Goal: Task Accomplishment & Management: Use online tool/utility

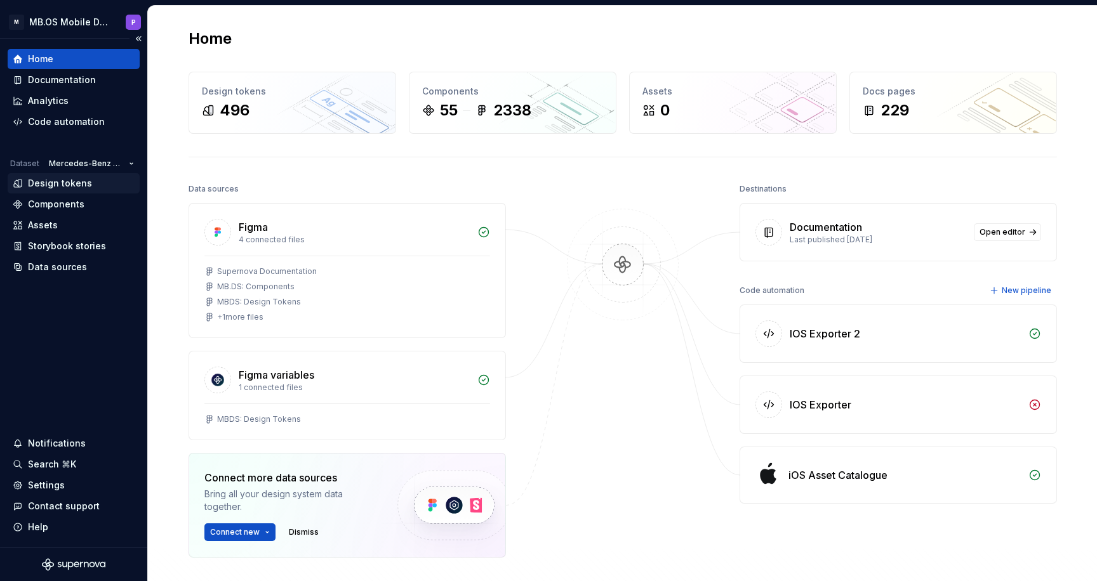
click at [67, 181] on div "Design tokens" at bounding box center [60, 183] width 64 height 13
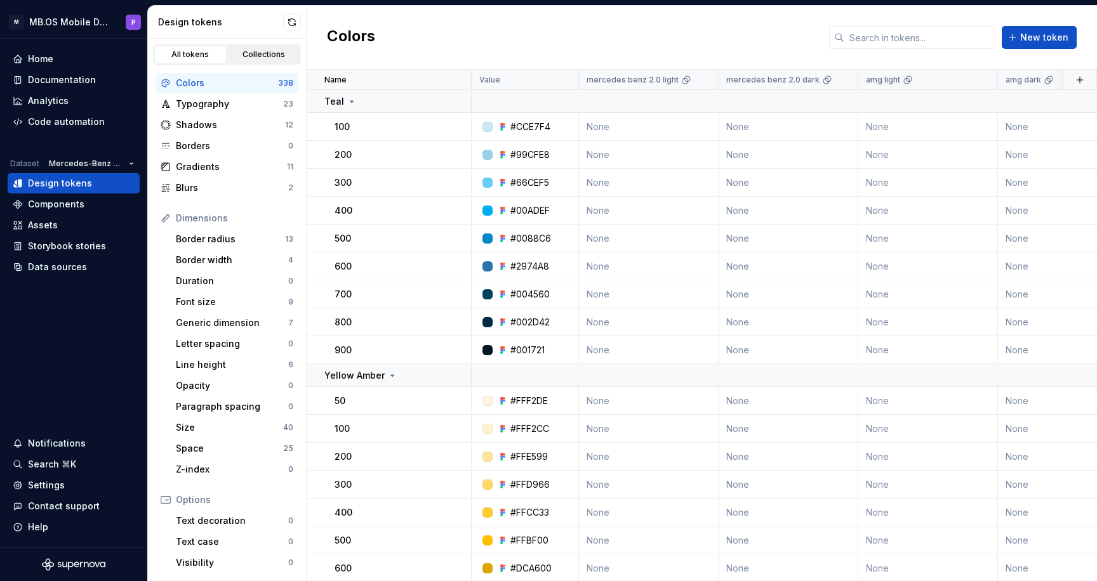
click at [269, 56] on div "Collections" at bounding box center [263, 55] width 63 height 10
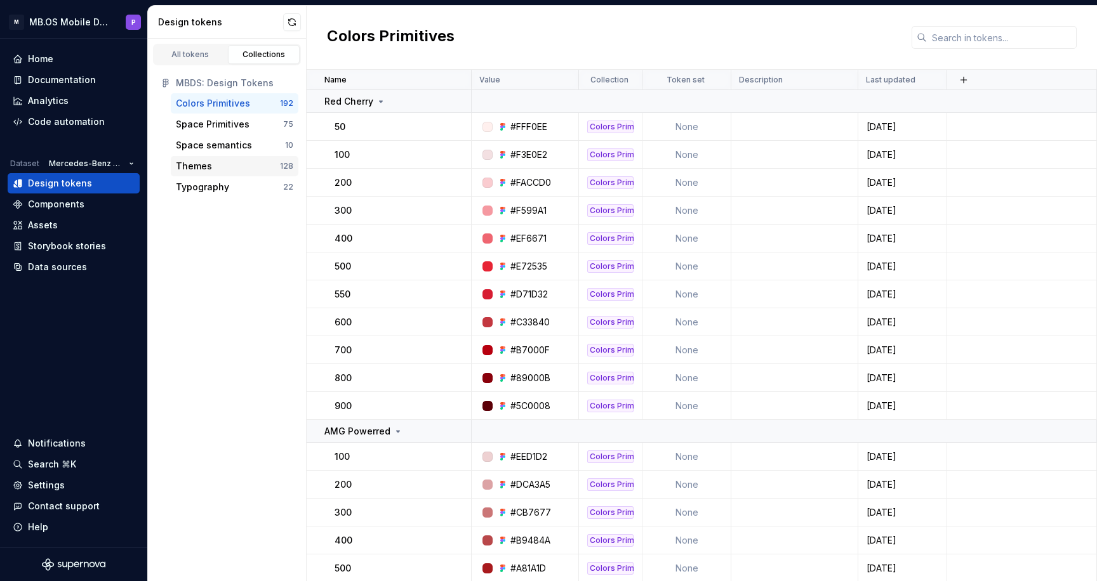
click at [260, 166] on div "Themes" at bounding box center [228, 166] width 104 height 13
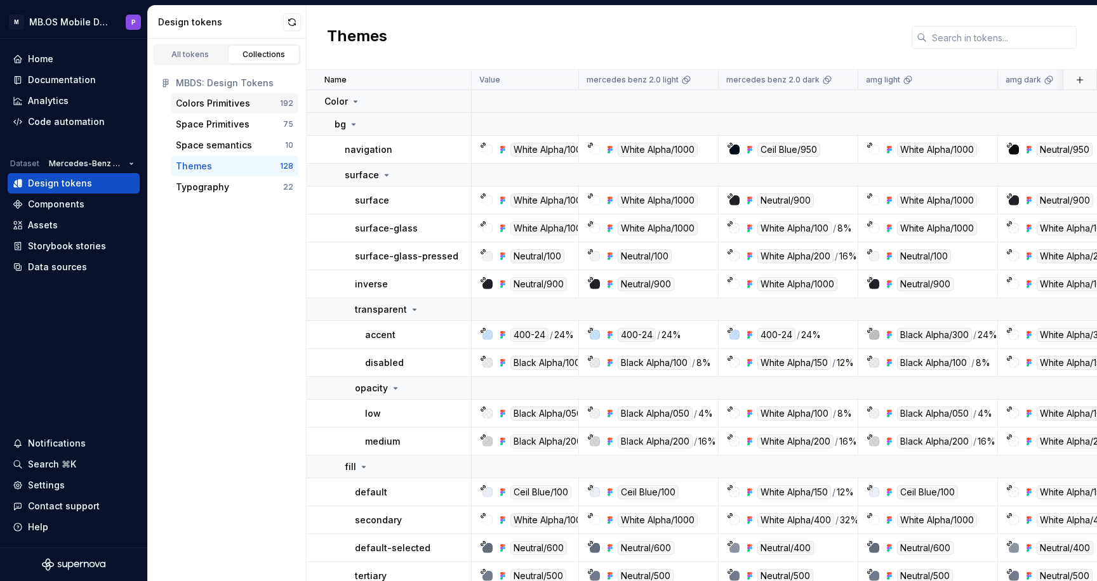
click at [242, 101] on div "Colors Primitives" at bounding box center [213, 103] width 74 height 13
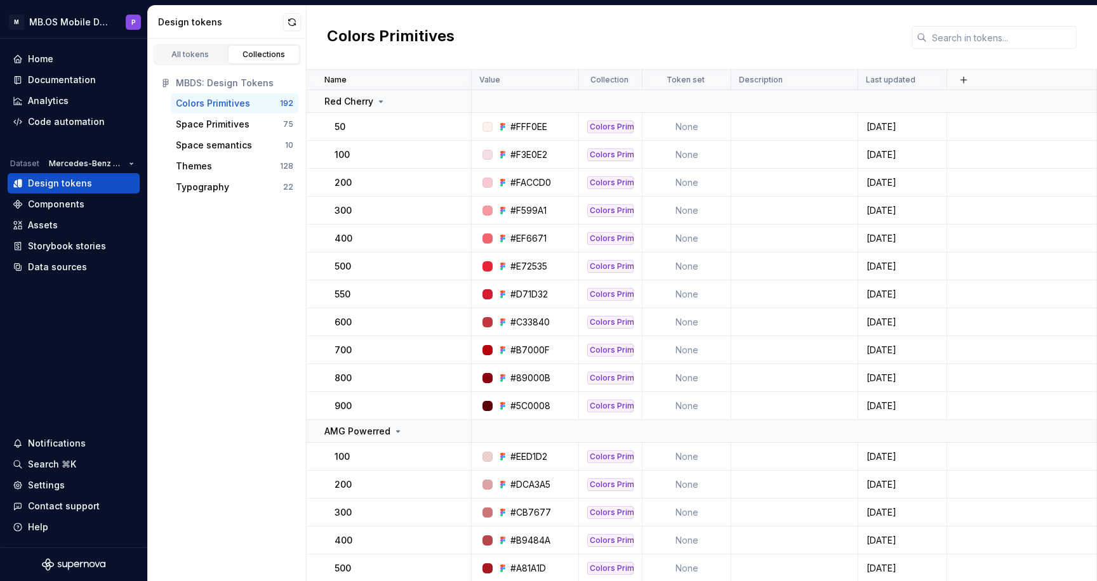
click at [192, 339] on div "All tokens Collections MBDS: Design Tokens Colors Primitives 192 Space Primitiv…" at bounding box center [227, 310] width 159 height 543
click at [74, 119] on div "Code automation" at bounding box center [66, 122] width 77 height 13
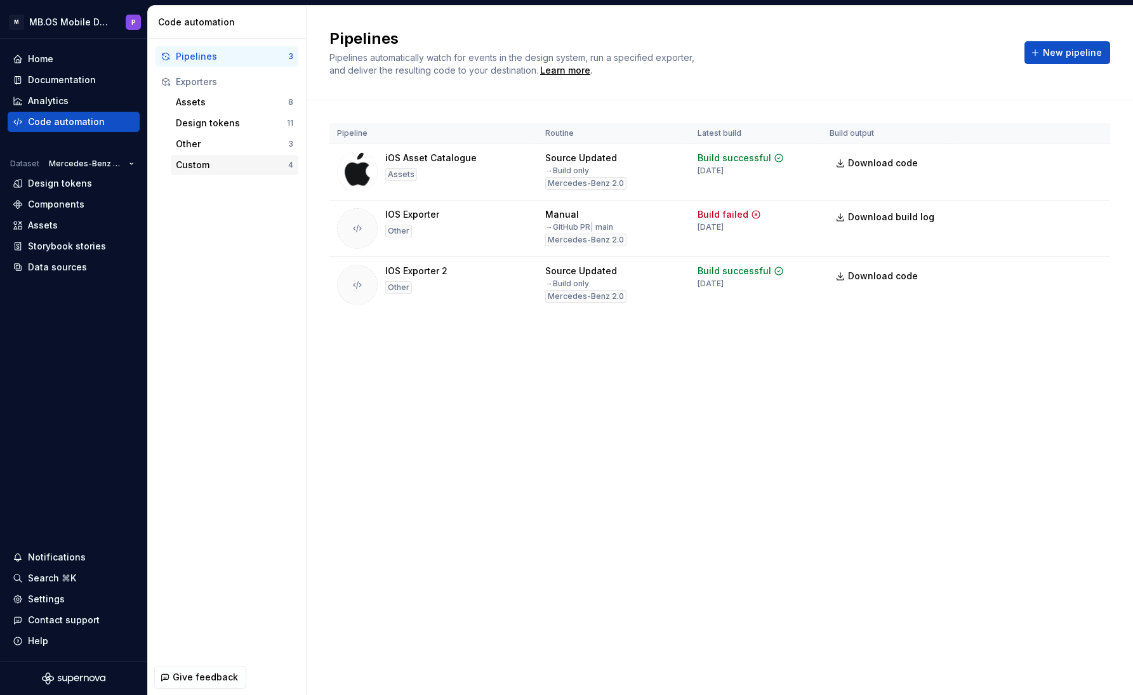
click at [219, 171] on div "Custom" at bounding box center [232, 165] width 112 height 13
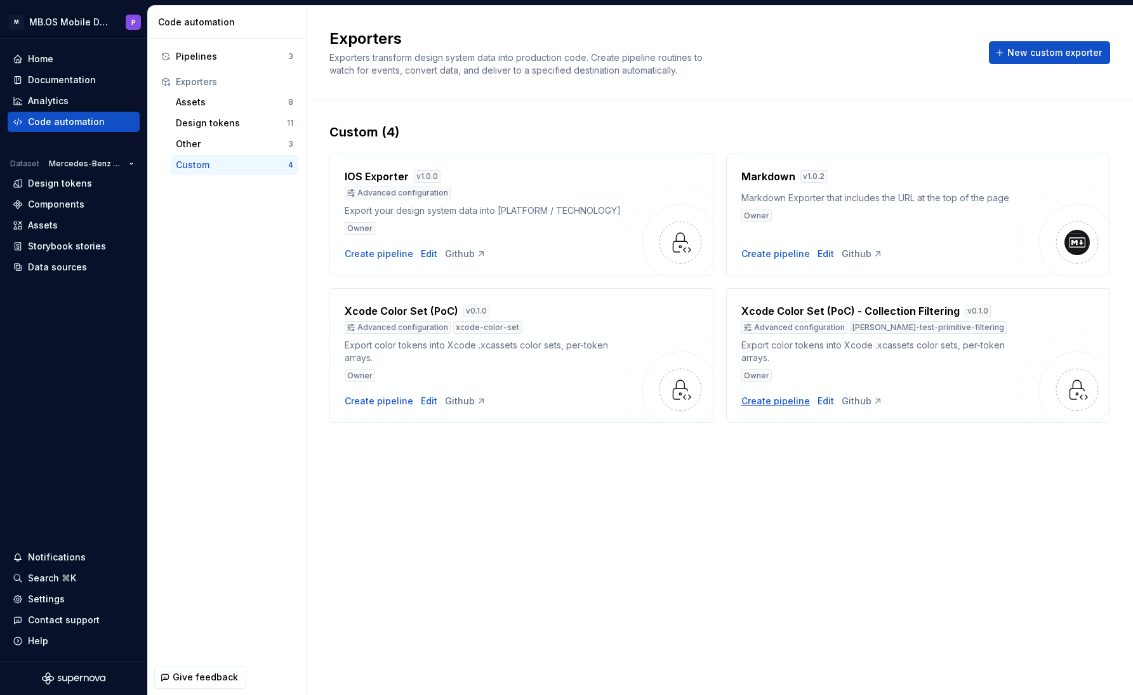
click at [780, 405] on div "Create pipeline" at bounding box center [775, 401] width 69 height 13
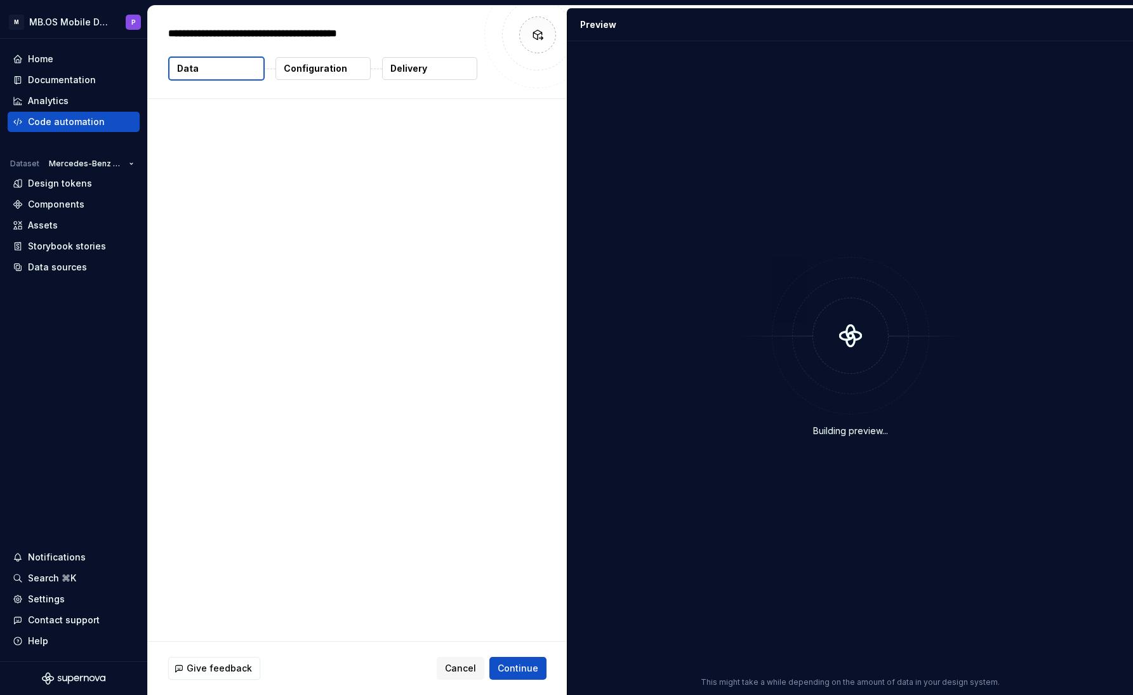
type textarea "*"
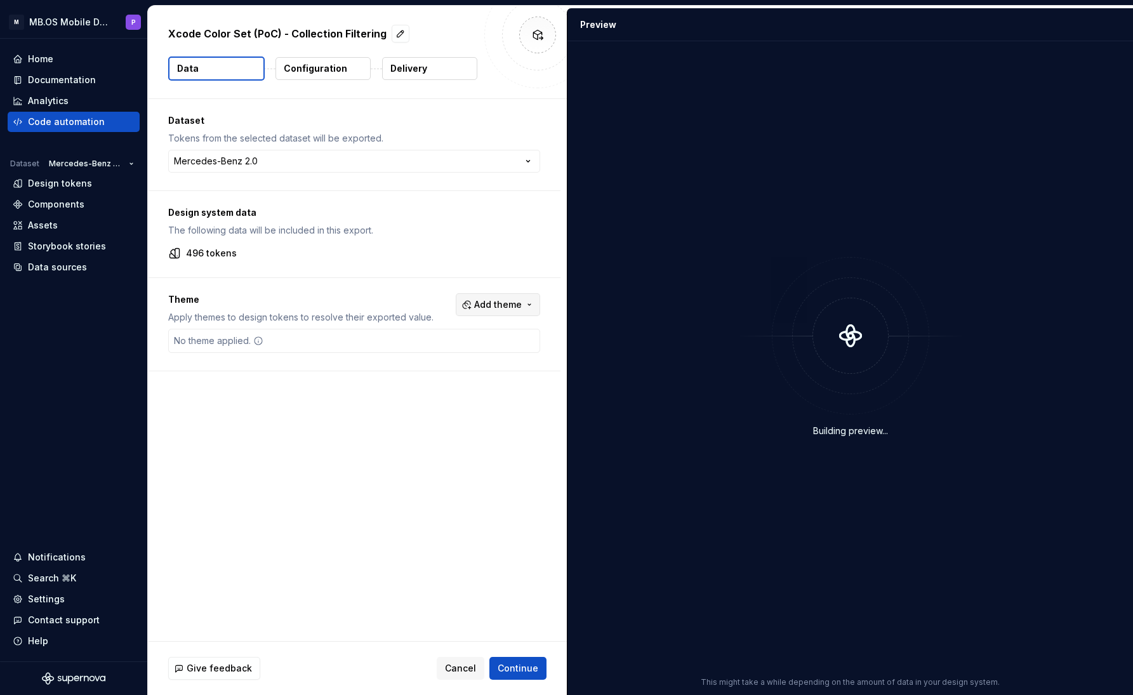
click at [517, 302] on span "Add theme" at bounding box center [498, 304] width 48 height 13
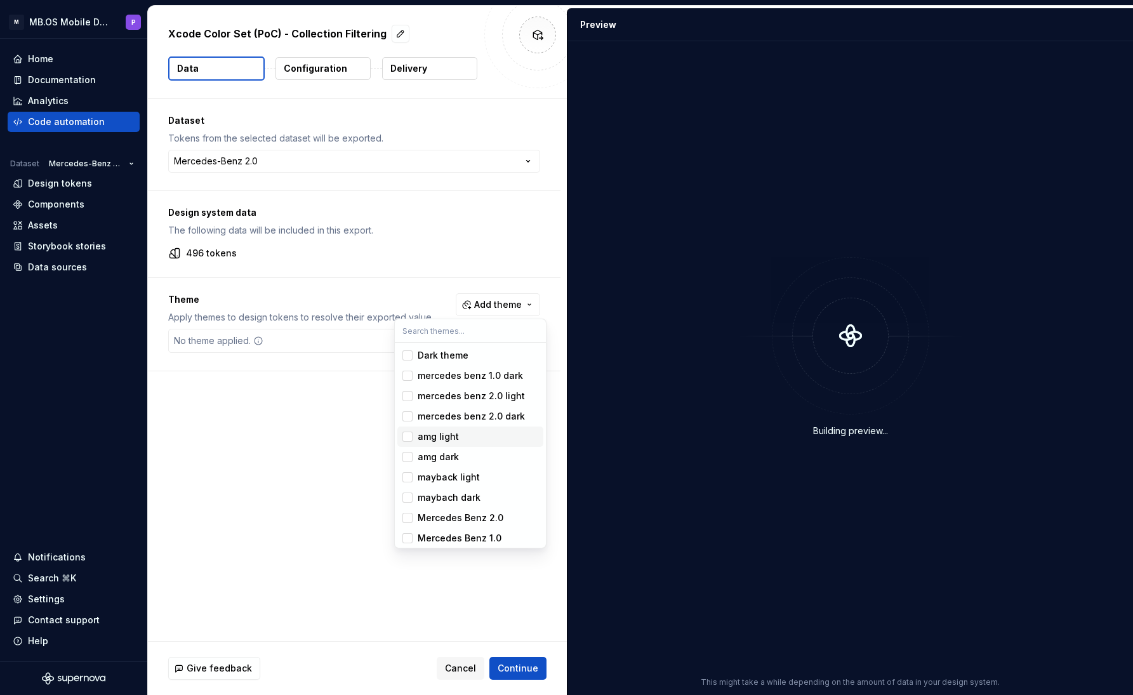
click at [407, 439] on div "Suggestions" at bounding box center [407, 437] width 10 height 10
click at [405, 457] on div "Suggestions" at bounding box center [407, 457] width 10 height 10
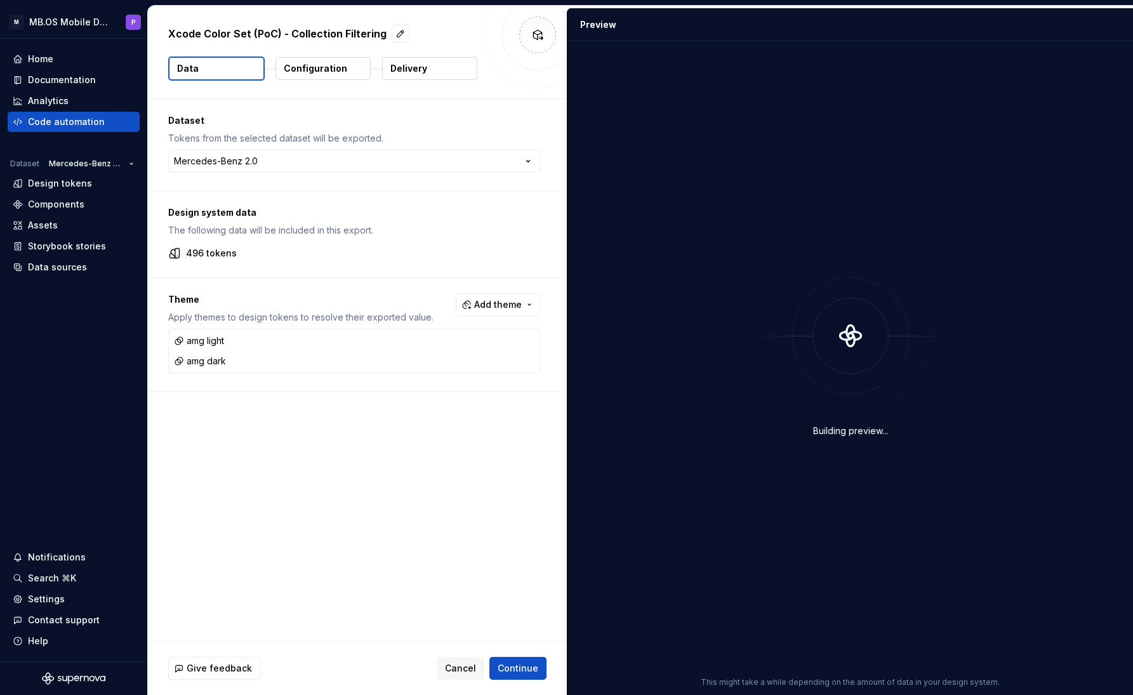
click at [333, 468] on html "**********" at bounding box center [566, 347] width 1133 height 695
click at [518, 581] on span "Continue" at bounding box center [518, 668] width 41 height 13
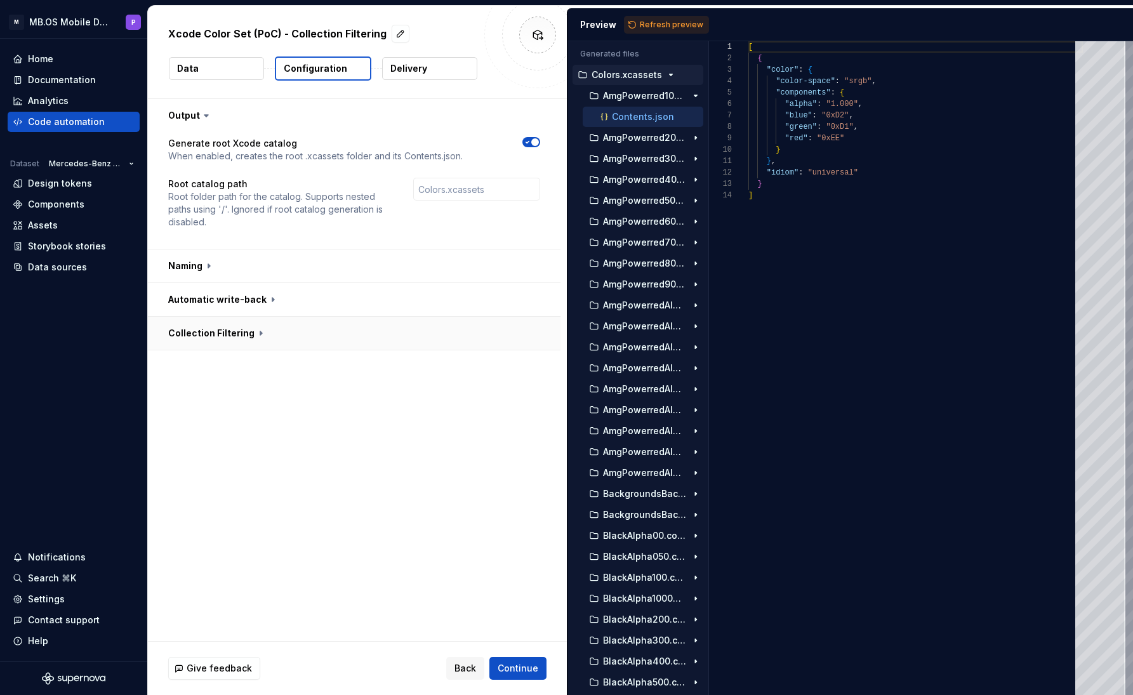
click at [255, 339] on button "button" at bounding box center [354, 333] width 413 height 33
click at [540, 355] on button "button" at bounding box center [531, 360] width 18 height 10
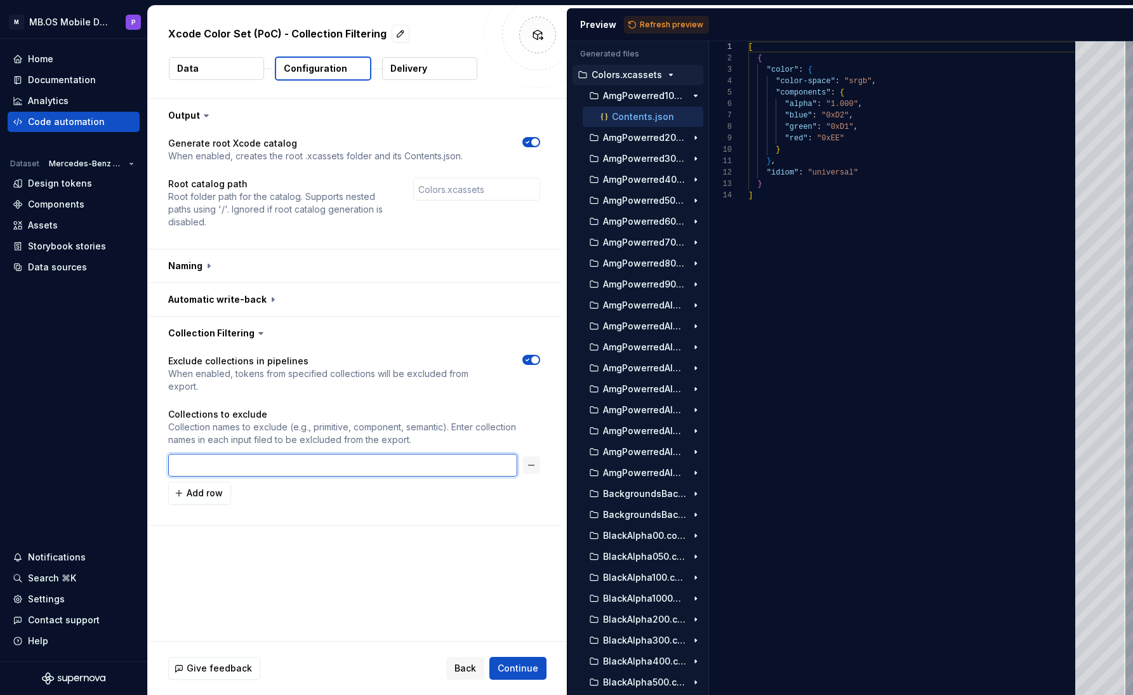
click at [226, 458] on input "text" at bounding box center [342, 465] width 349 height 23
type input "Colors"
click at [682, 21] on span "Refresh preview" at bounding box center [671, 25] width 63 height 10
type textarea "**********"
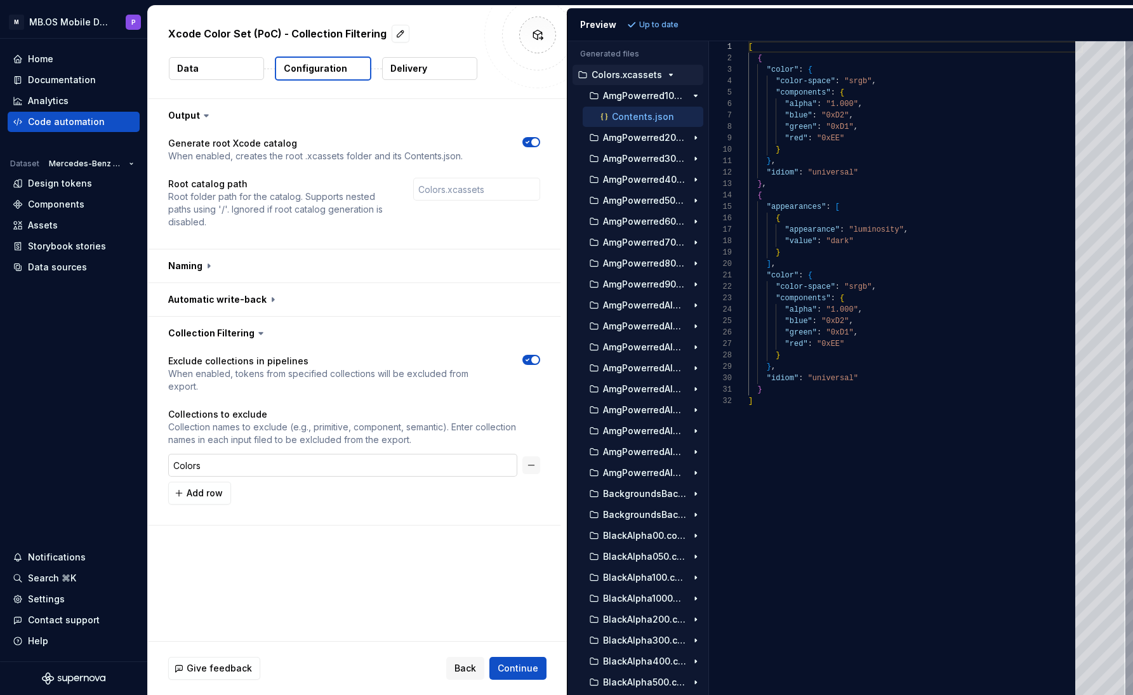
click at [215, 454] on input "Colors" at bounding box center [342, 465] width 349 height 23
type input "Colors Primitives"
click at [654, 24] on span "Refresh preview" at bounding box center [671, 25] width 63 height 10
click at [663, 581] on p "ThemesColorBackgroundSurfaceSecondary.colorset" at bounding box center [645, 640] width 84 height 10
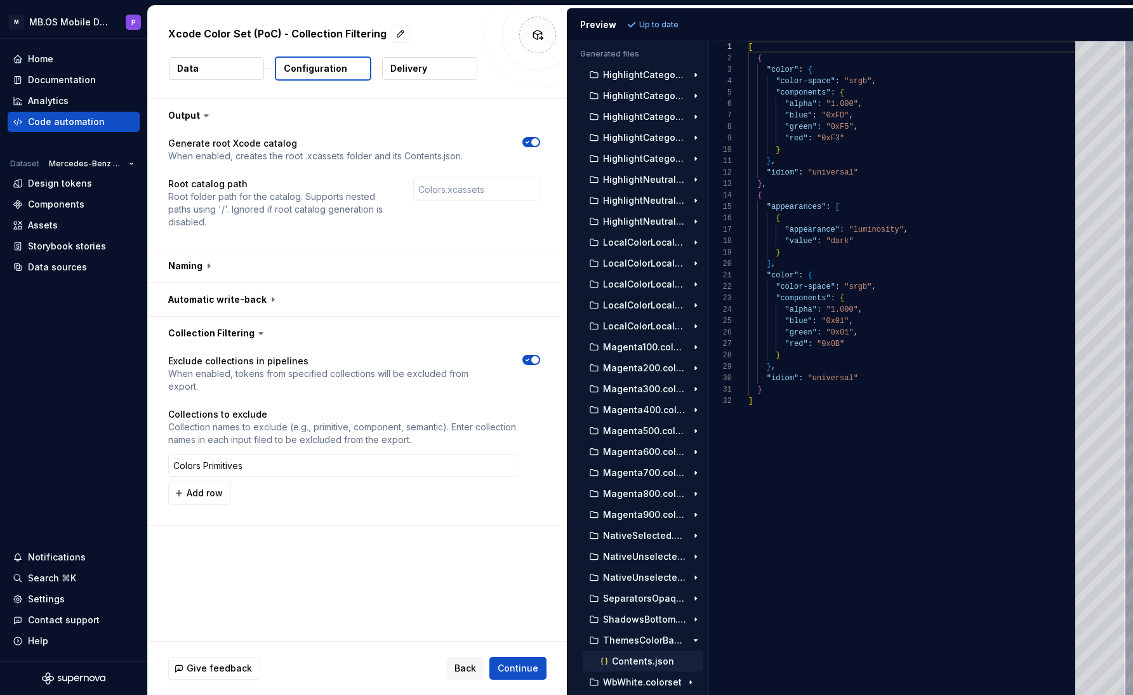
click at [663, 581] on p "Contents.json" at bounding box center [643, 661] width 62 height 10
type textarea "**********"
click at [653, 581] on p "WbWhite.colorset" at bounding box center [642, 661] width 79 height 10
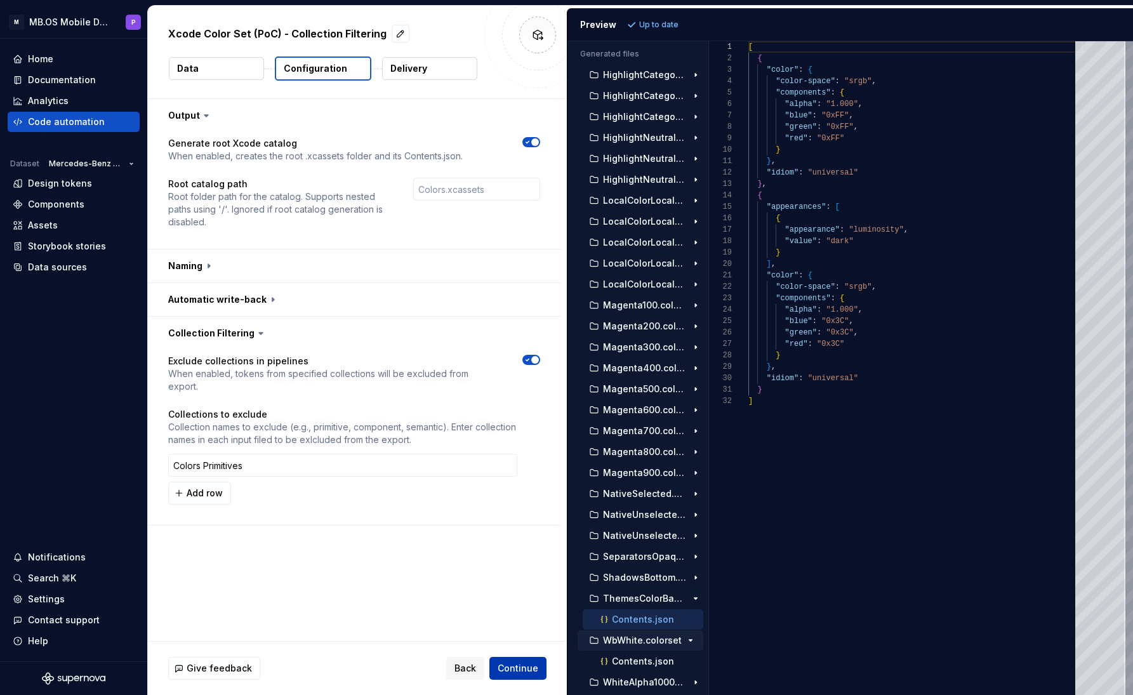
click at [530, 581] on button "Continue" at bounding box center [517, 668] width 57 height 23
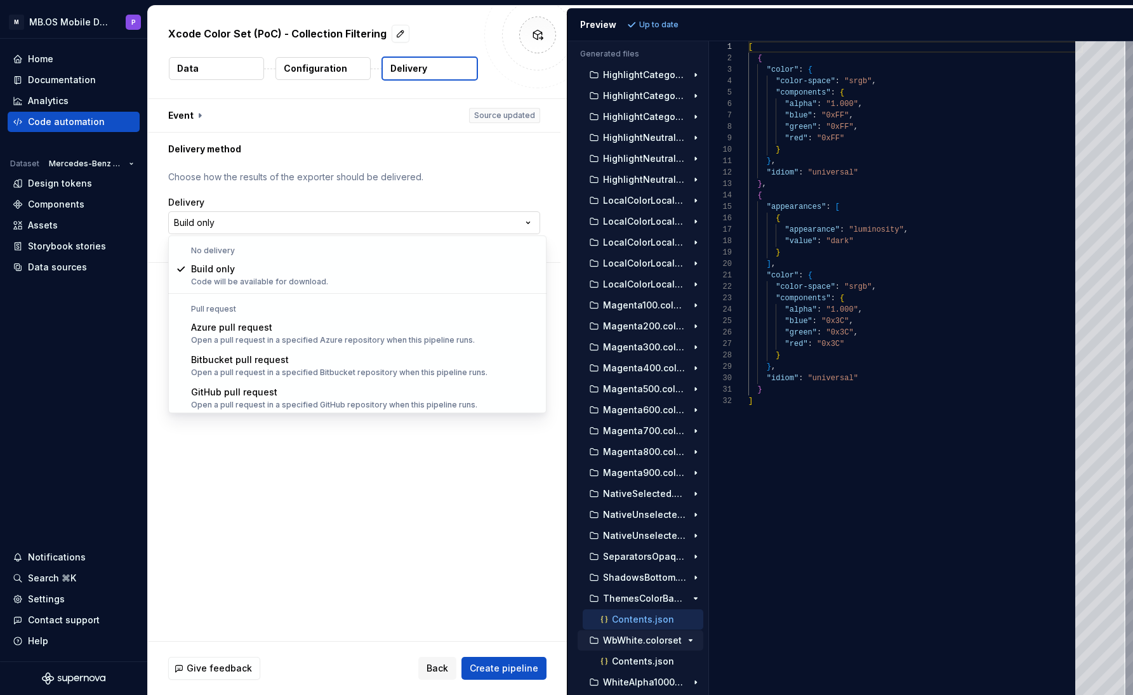
click at [333, 225] on html "**********" at bounding box center [566, 347] width 1133 height 695
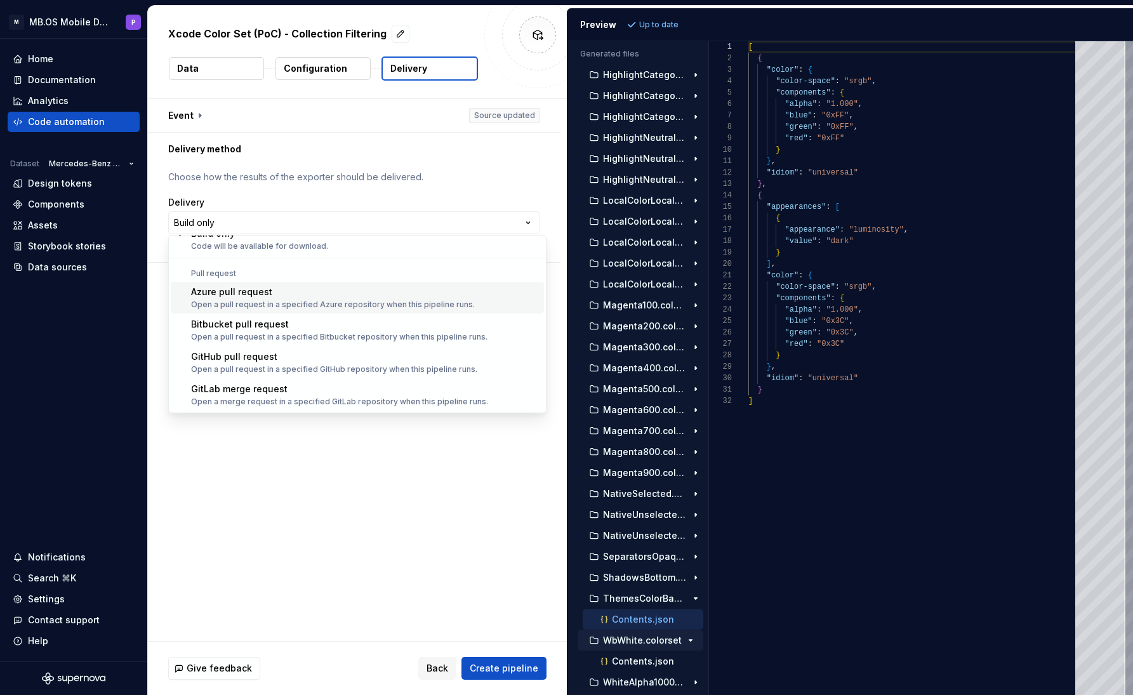
scroll to position [36, 0]
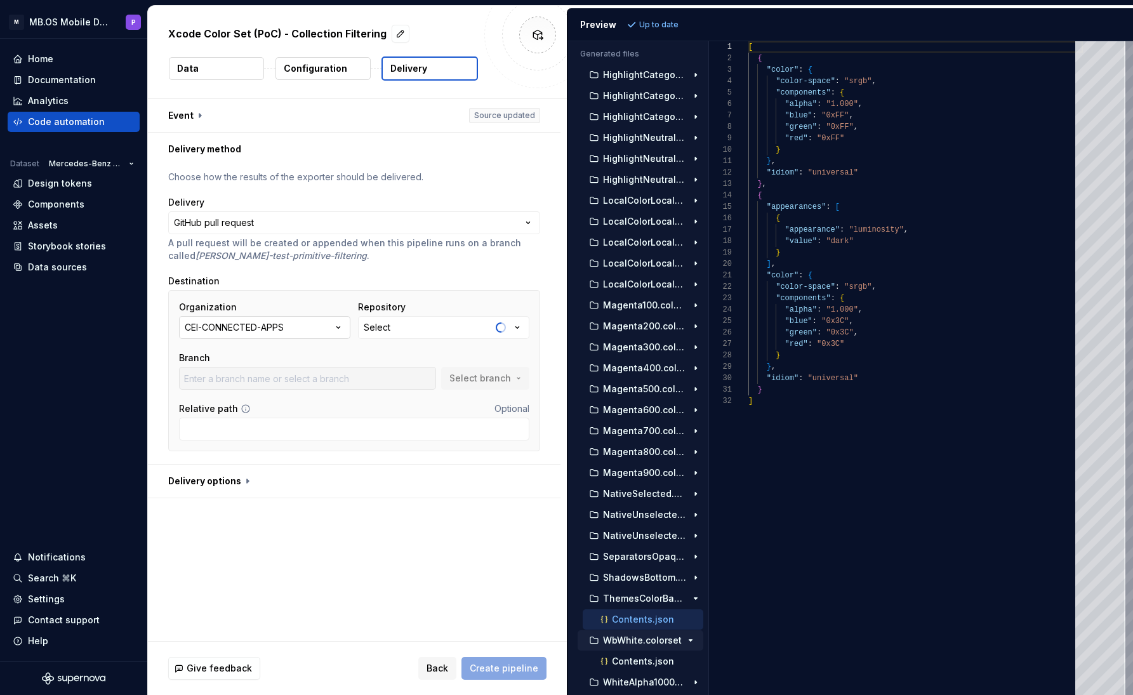
click at [338, 329] on icon "button" at bounding box center [338, 327] width 13 height 13
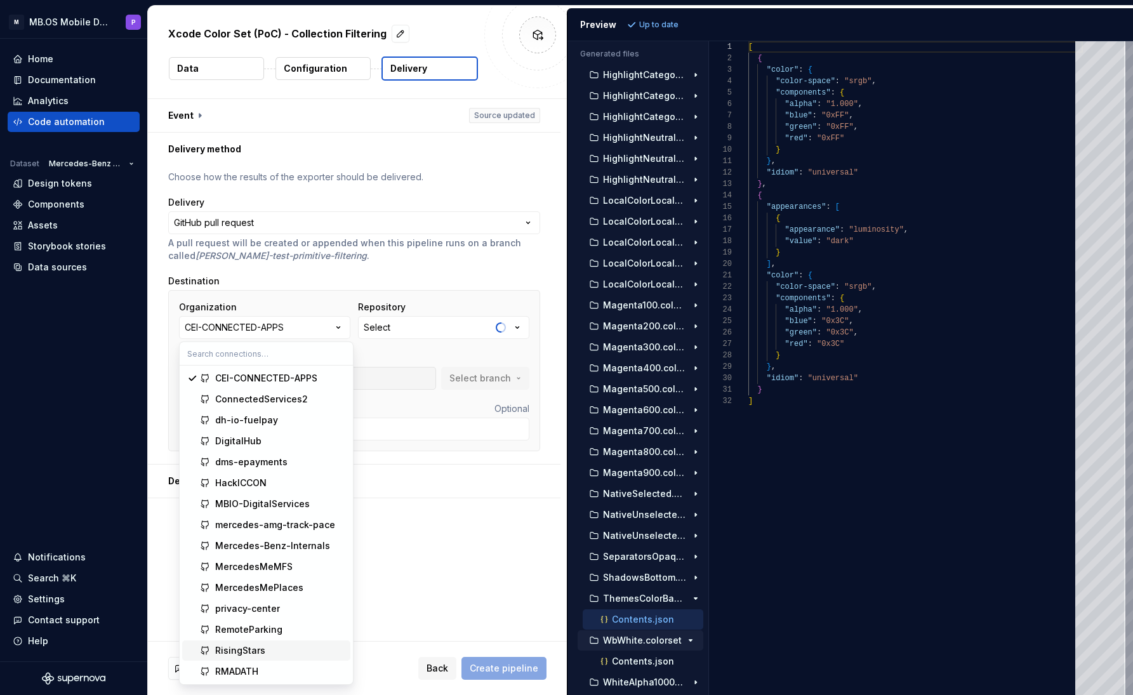
click at [287, 581] on div "RisingStars" at bounding box center [280, 650] width 130 height 13
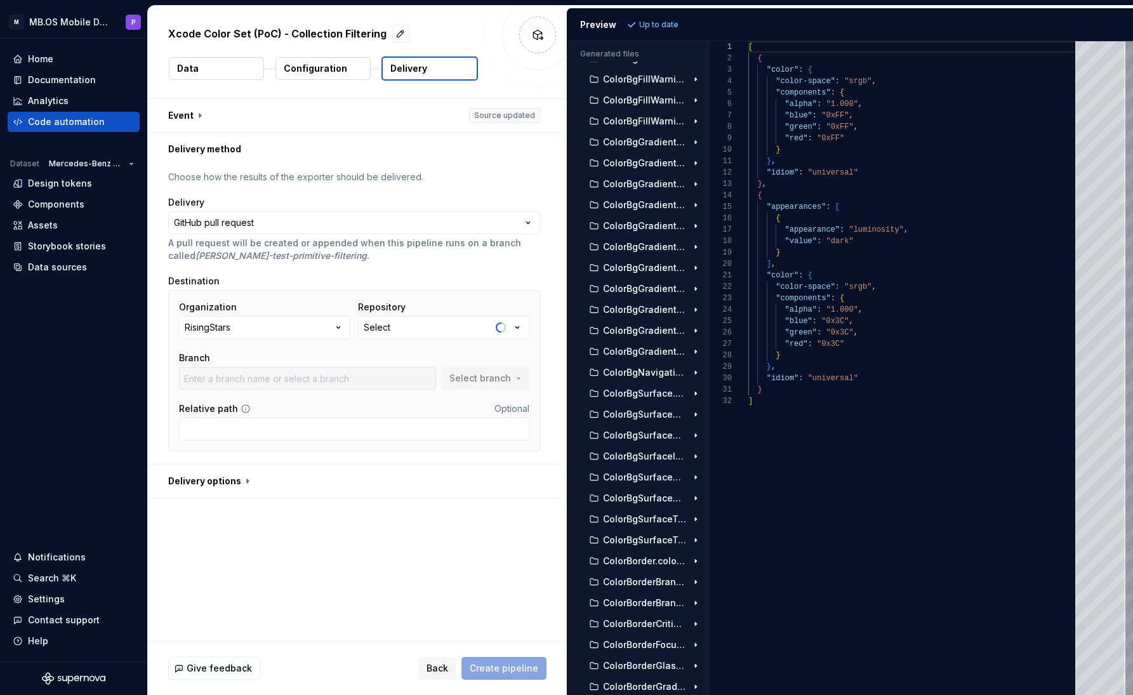
scroll to position [0, 0]
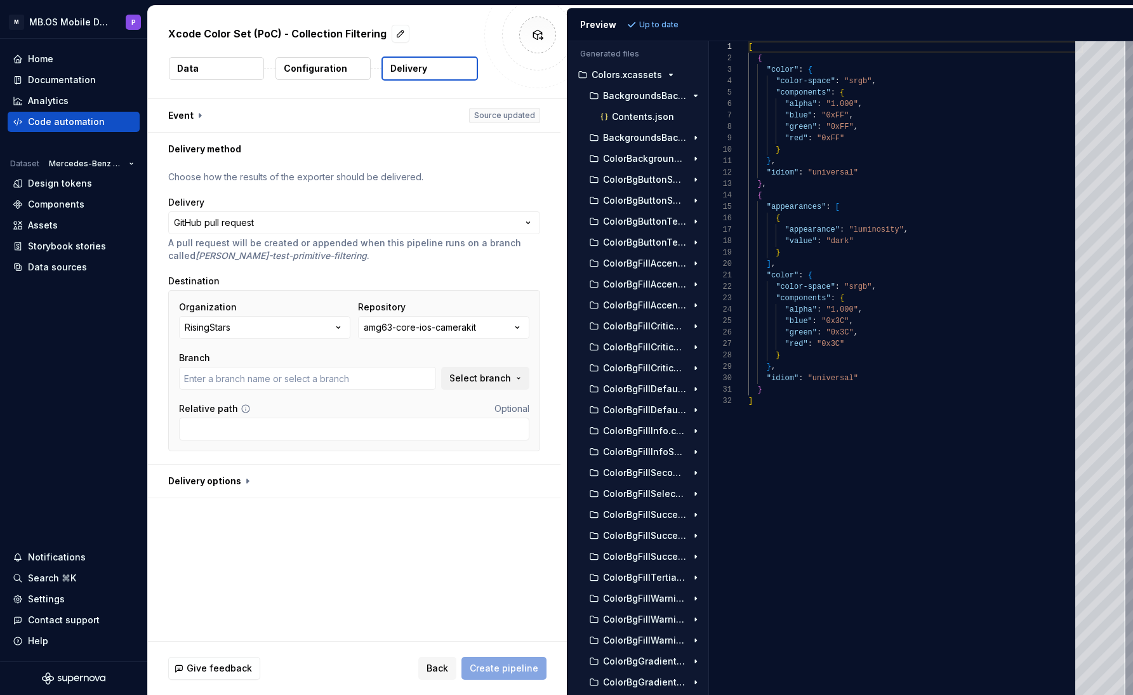
type input "Bug/CameraScanner"
click at [476, 333] on div "amg63-core-ios-camerakit" at bounding box center [420, 327] width 112 height 13
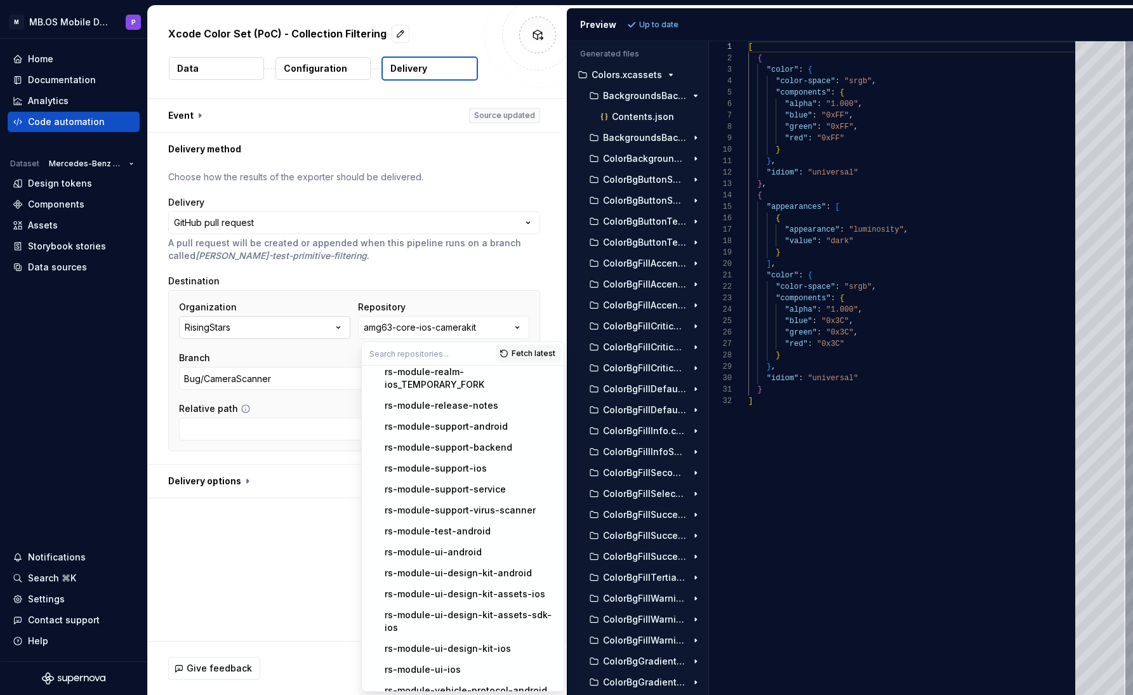
scroll to position [4672, 0]
click at [496, 581] on div "rs-module-ui-design-kit-assets-ios" at bounding box center [465, 592] width 161 height 13
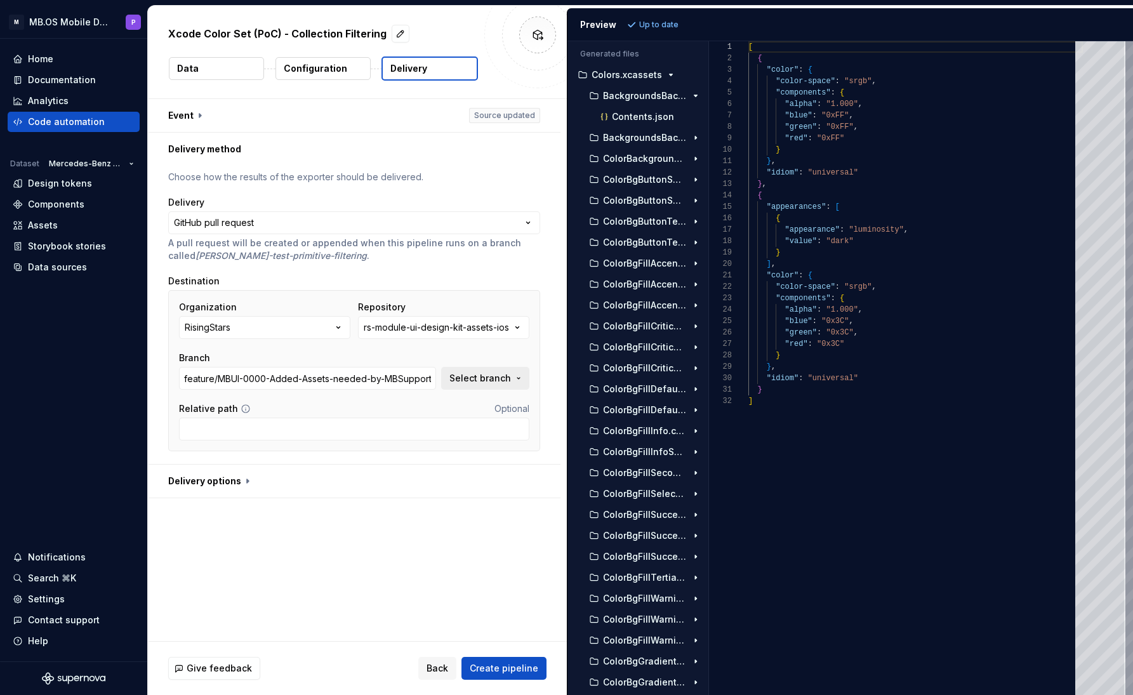
click at [492, 373] on span "Select branch" at bounding box center [480, 378] width 62 height 13
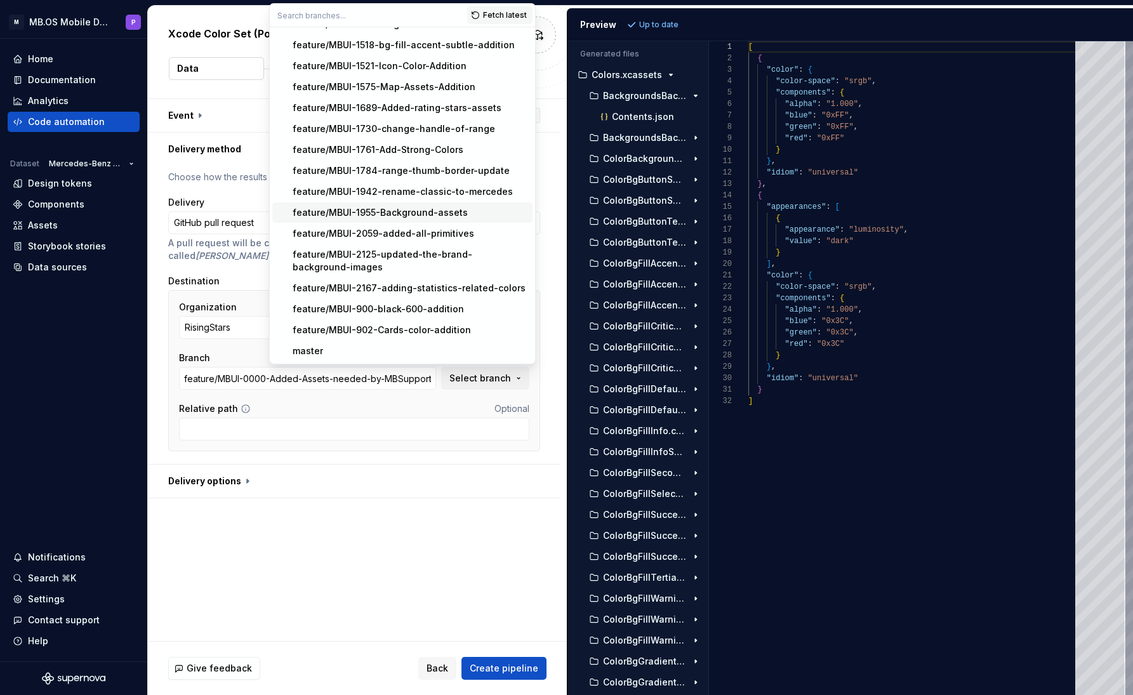
scroll to position [196, 0]
click at [342, 347] on div "master" at bounding box center [410, 351] width 235 height 13
type input "master"
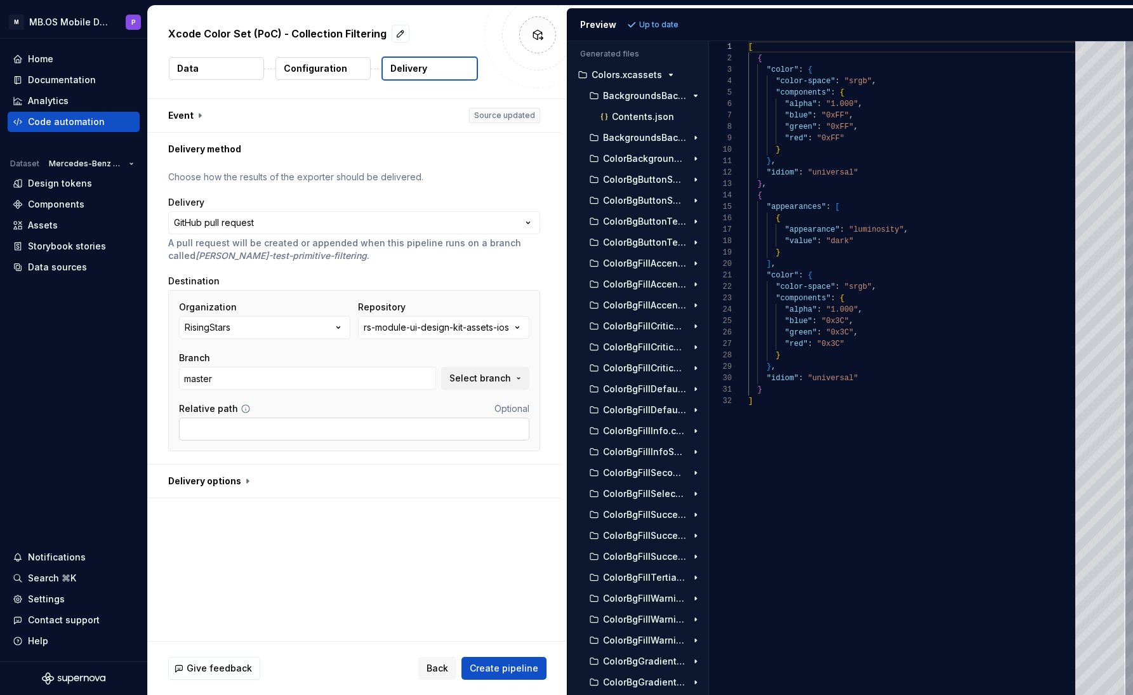
click at [314, 434] on input "Relative path" at bounding box center [354, 429] width 350 height 23
click at [242, 412] on icon at bounding box center [246, 409] width 10 height 10
click at [241, 408] on icon at bounding box center [246, 409] width 10 height 10
click at [241, 407] on icon at bounding box center [246, 409] width 10 height 10
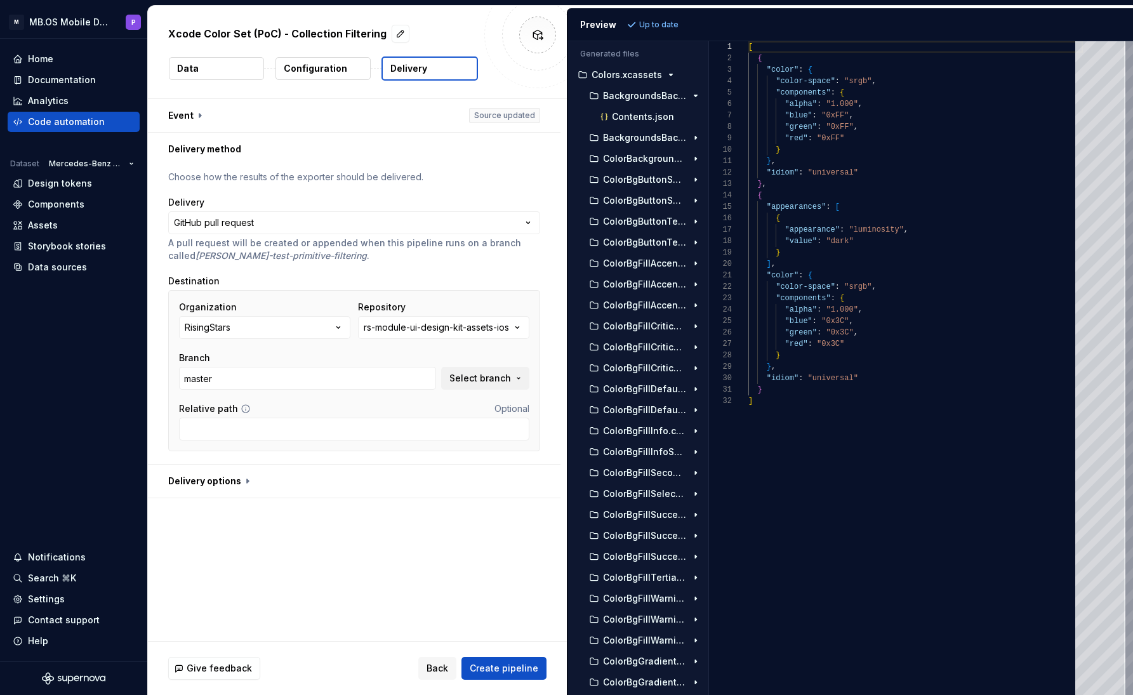
click at [242, 409] on icon at bounding box center [246, 409] width 8 height 8
click at [216, 432] on input "Relative path" at bounding box center [354, 429] width 350 height 23
click at [270, 430] on input "MBUIDesignKitAssests" at bounding box center [354, 429] width 350 height 23
drag, startPoint x: 276, startPoint y: 429, endPoint x: 169, endPoint y: 428, distance: 106.7
click at [169, 428] on div "Organization RisingStars Repository rs-module-ui-design-kit-assets-ios Branch m…" at bounding box center [354, 370] width 372 height 161
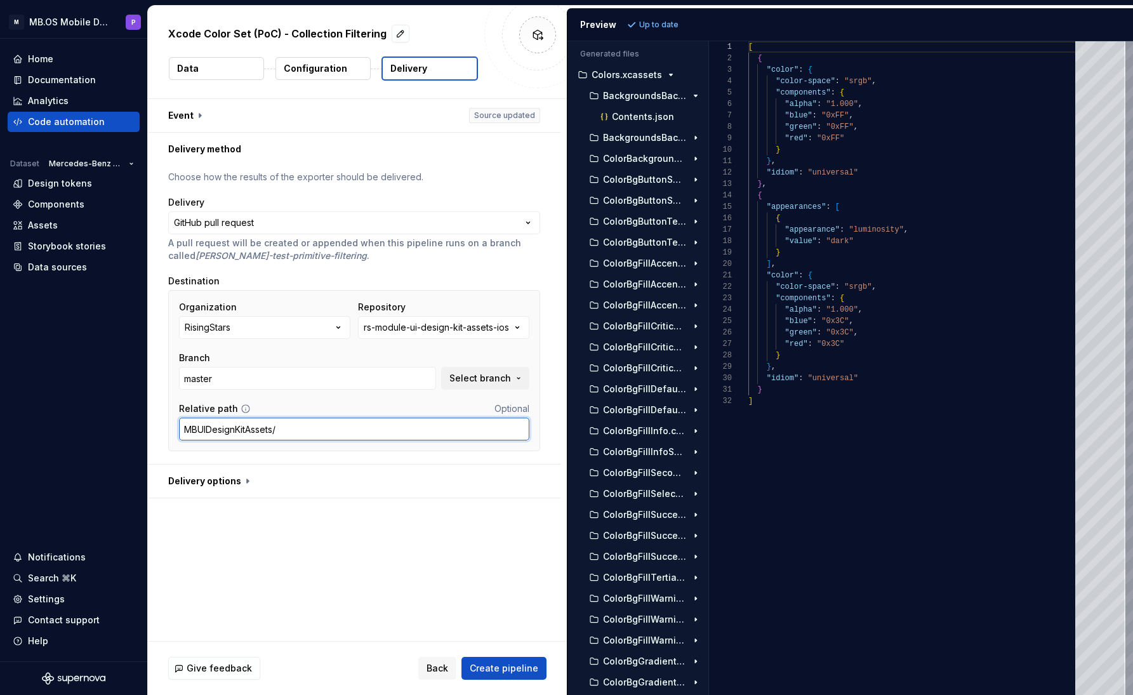
click at [288, 429] on input "MBUIDesignKitAssets/" at bounding box center [354, 429] width 350 height 23
paste input "MBUIDesignKitAssets"
type input "MBUIDesignKitAssets/MBUIDesignKitAssets"
click at [248, 482] on button "button" at bounding box center [354, 481] width 413 height 33
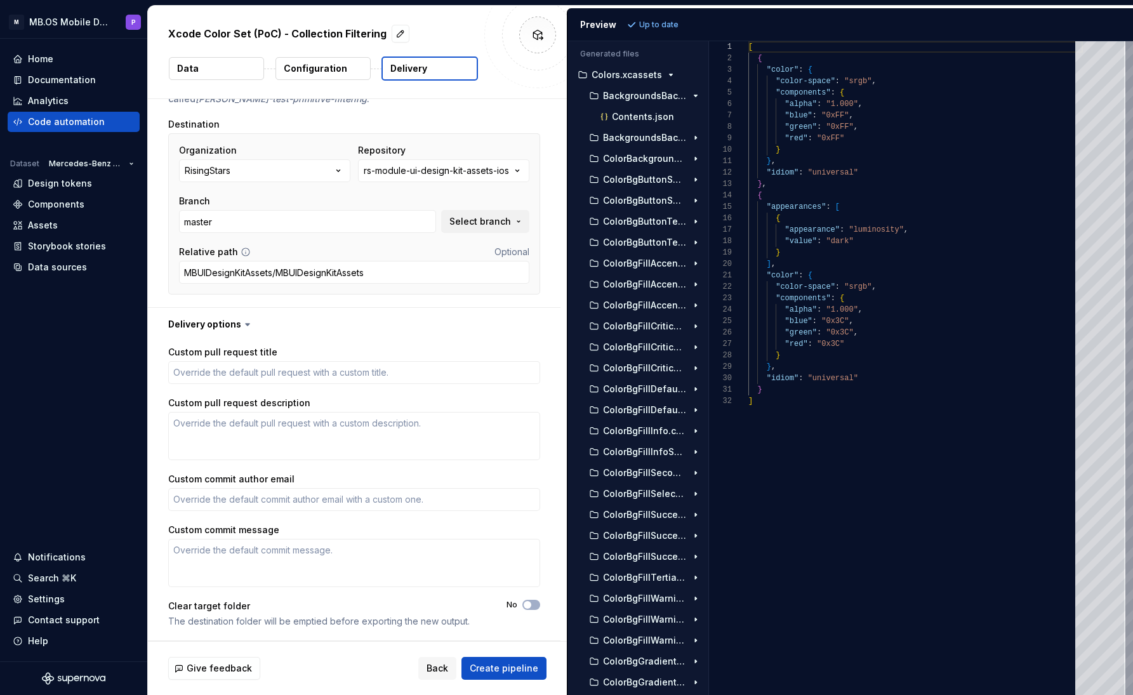
scroll to position [157, 0]
click at [194, 369] on textarea "Custom pull request title" at bounding box center [354, 372] width 372 height 23
type textarea "*"
type textarea "T"
type textarea "*"
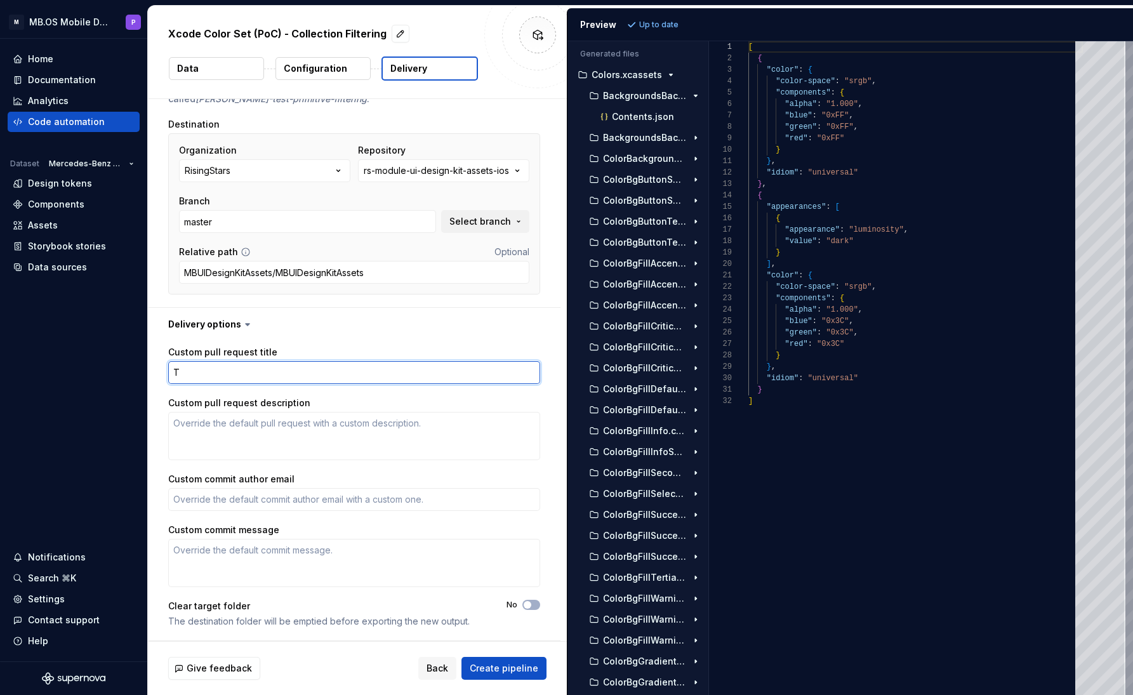
type textarea "Te"
type textarea "*"
type textarea "Tes"
type textarea "*"
type textarea "Test"
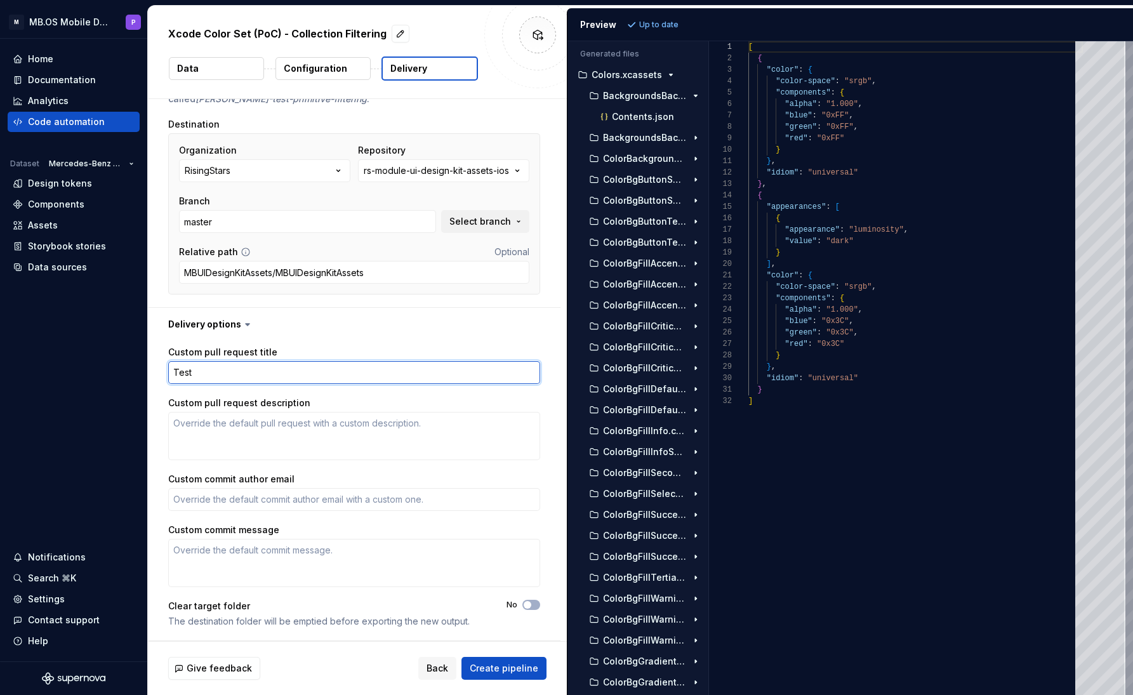
type textarea "*"
type textarea "Test"
type textarea "*"
type textarea "Test C"
type textarea "*"
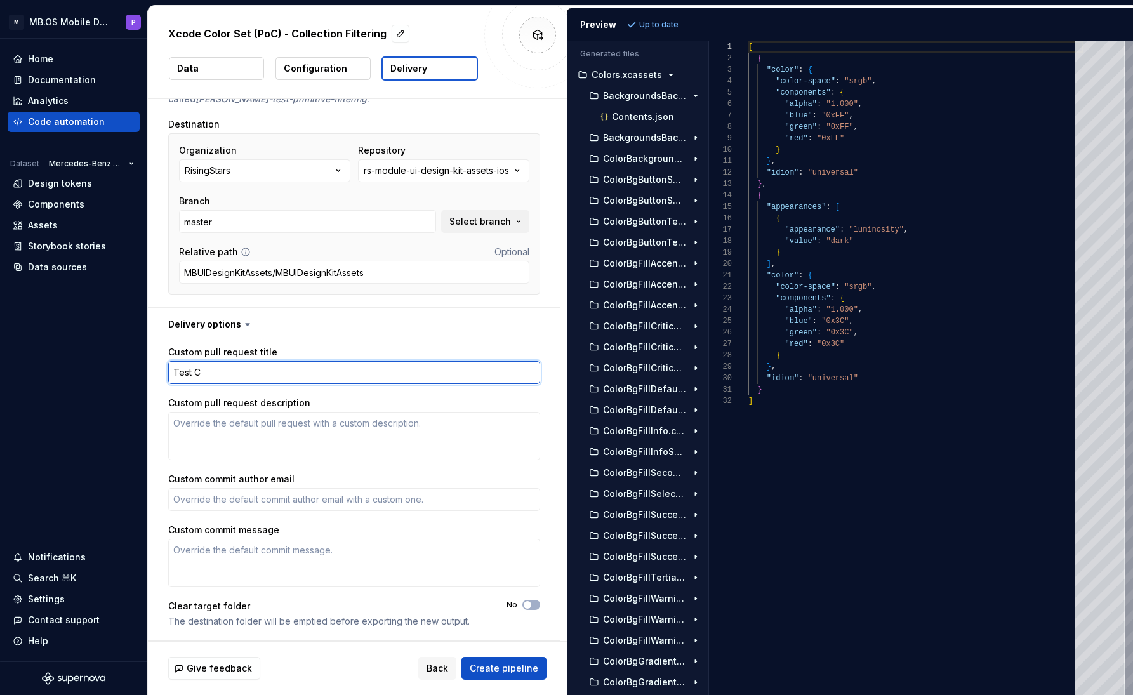
type textarea "Test Co"
type textarea "*"
type textarea "Test Coo"
type textarea "*"
type textarea "Test Cooo"
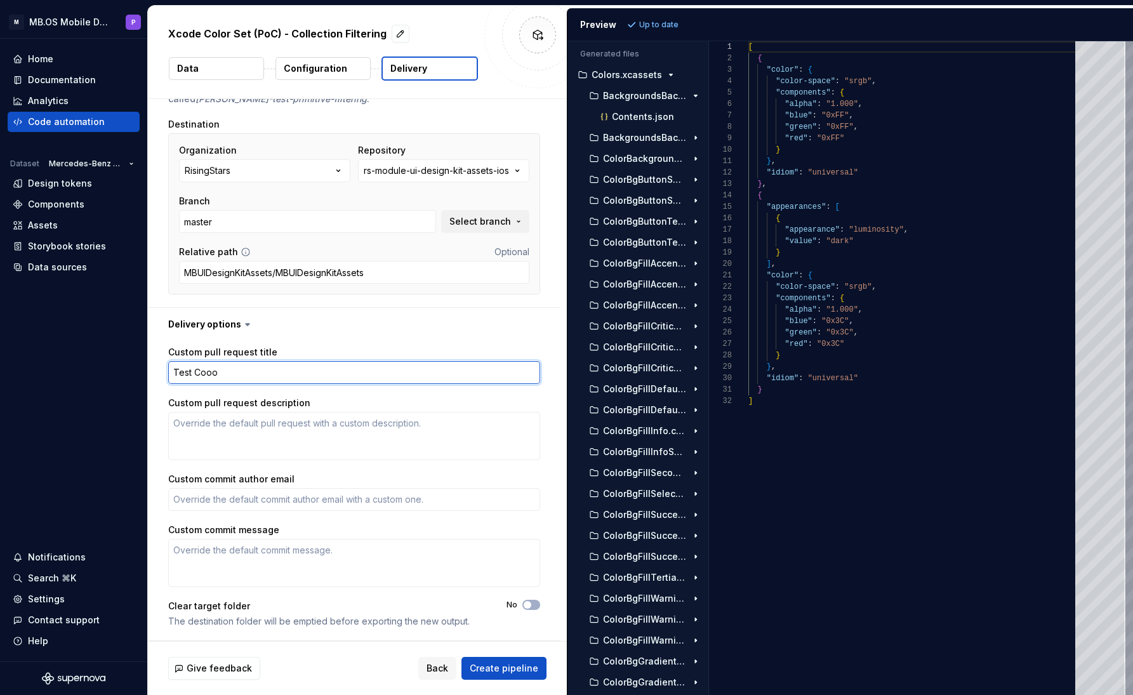
type textarea "*"
type textarea "Test Cooor"
type textarea "*"
type textarea "Test Cooo"
type textarea "*"
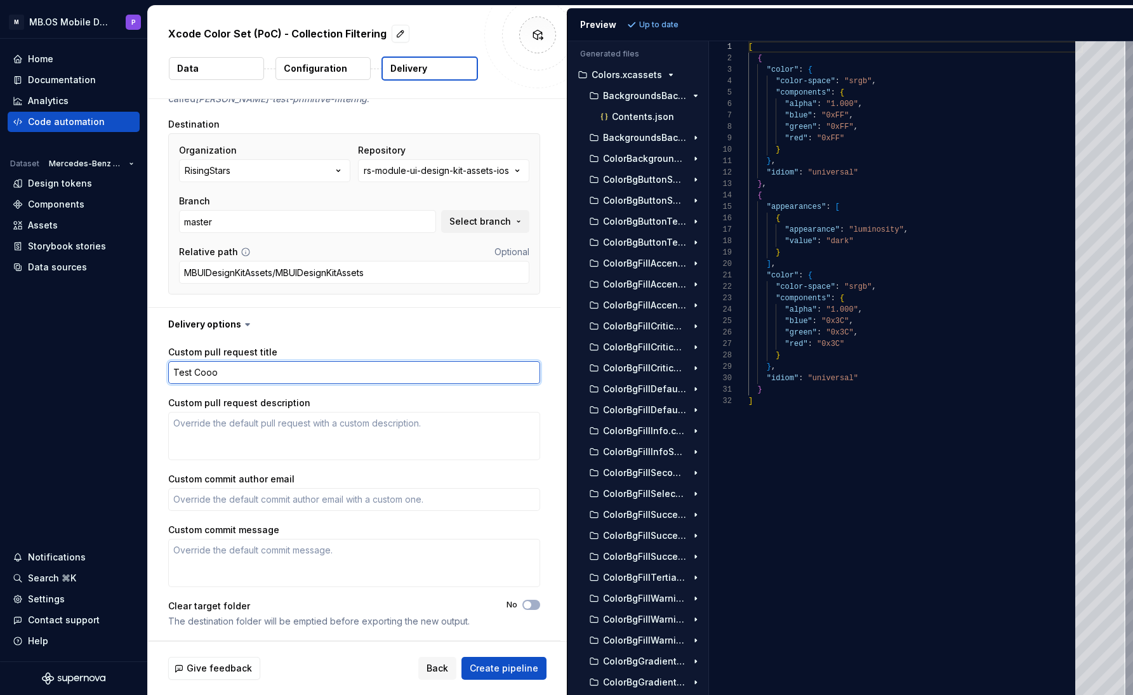
type textarea "Test Coo"
type textarea "*"
type textarea "Test Co"
type textarea "*"
type textarea "Test Col"
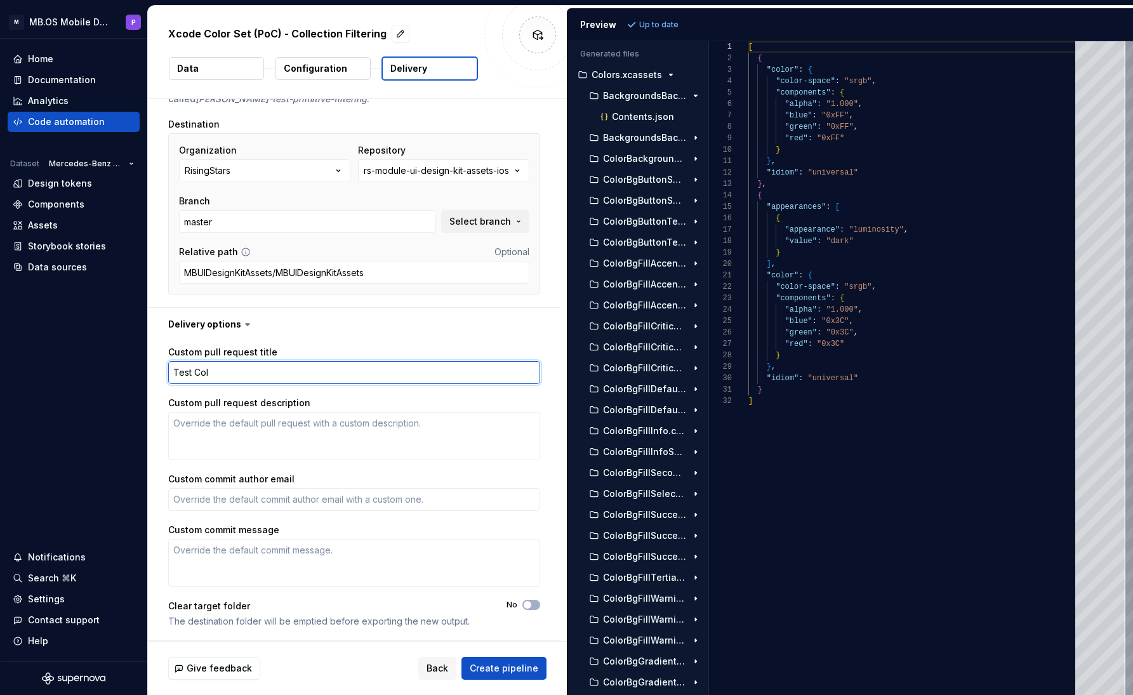
type textarea "*"
type textarea "Test Colo"
type textarea "*"
type textarea "Test Color"
type textarea "*"
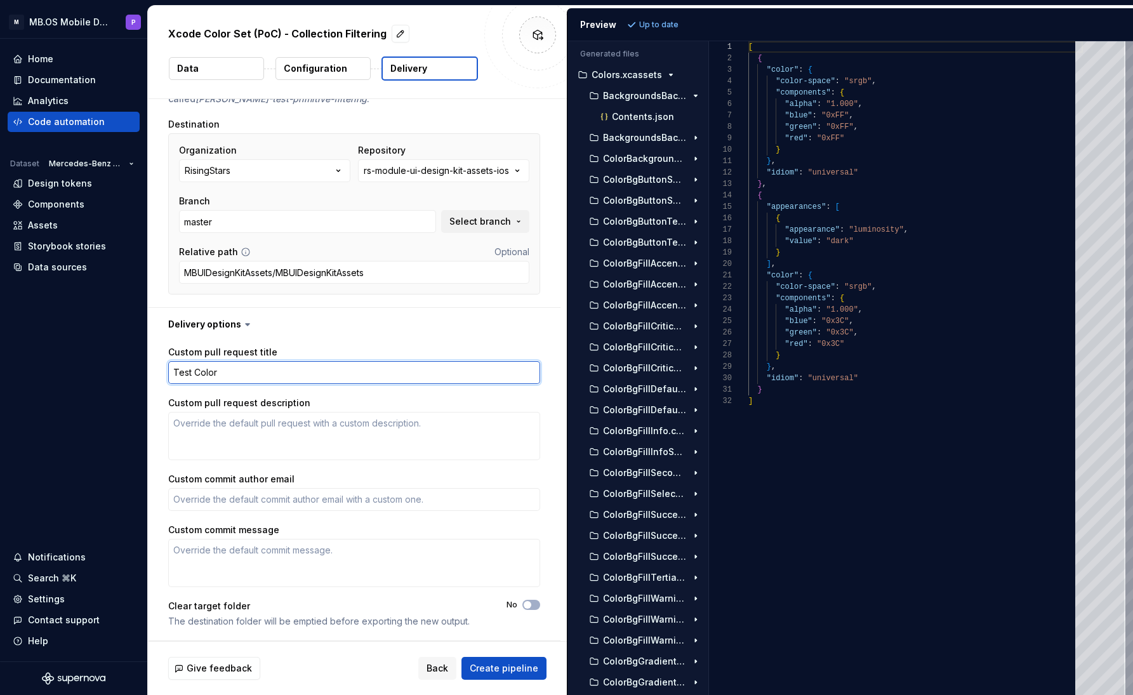
type textarea "Test Color"
type textarea "*"
type textarea "Test Color A"
type textarea "*"
type textarea "Test Color As"
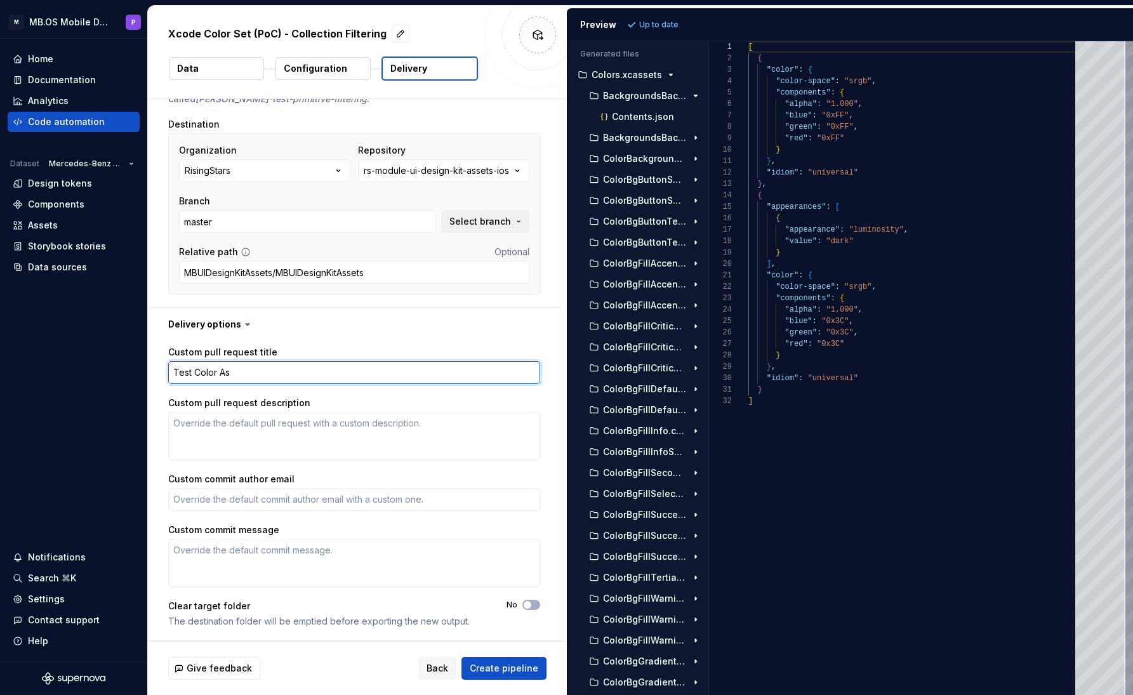
type textarea "*"
type textarea "Test Color Ass"
type textarea "*"
type textarea "Test Color Asse"
type textarea "*"
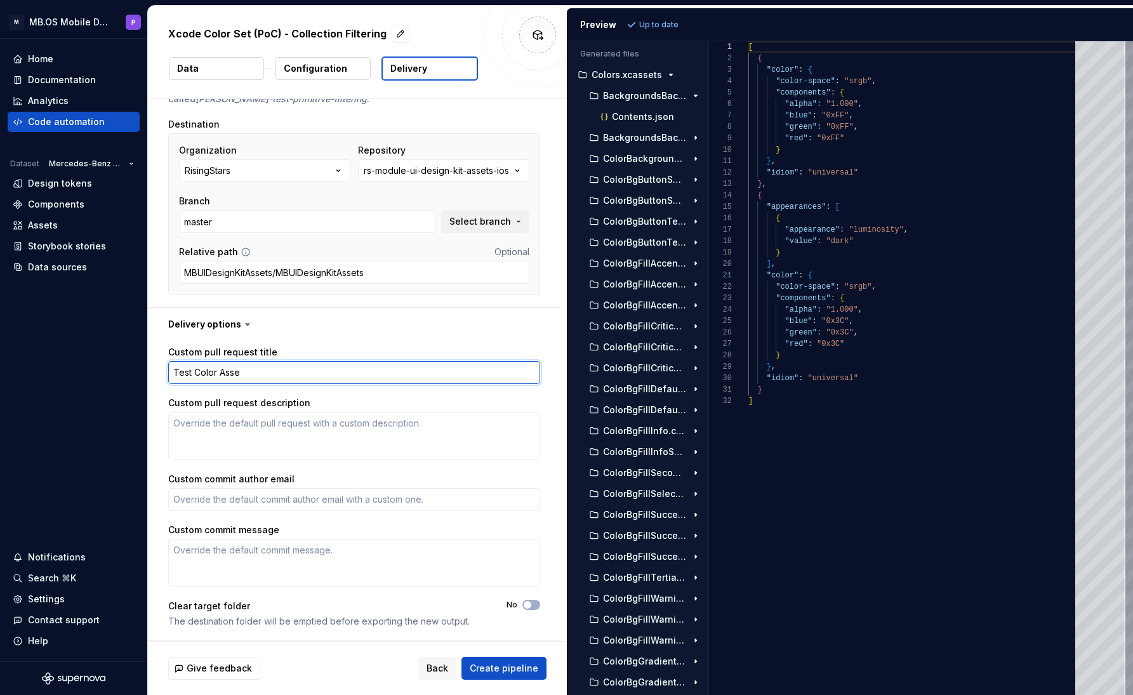
type textarea "Test Color Asset"
type textarea "*"
type textarea "Test Color Assets"
type textarea "*"
type textarea "Test Color Assets"
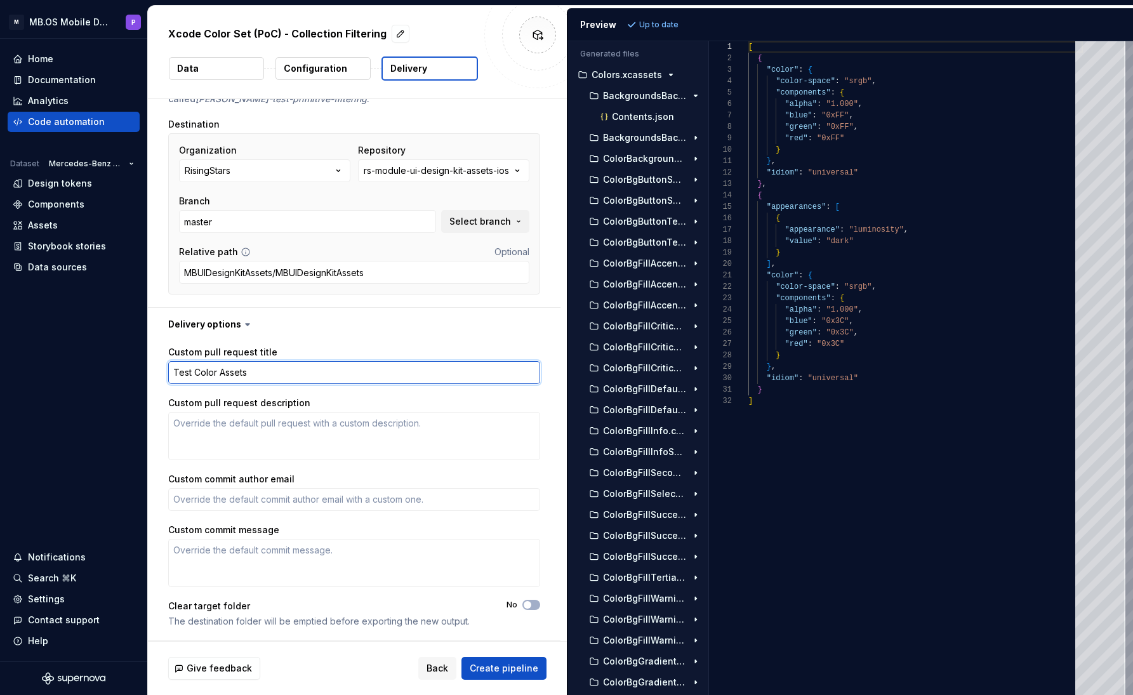
type textarea "*"
type textarea "Test Color Assets f"
type textarea "*"
type textarea "Test Color Assets fr"
type textarea "*"
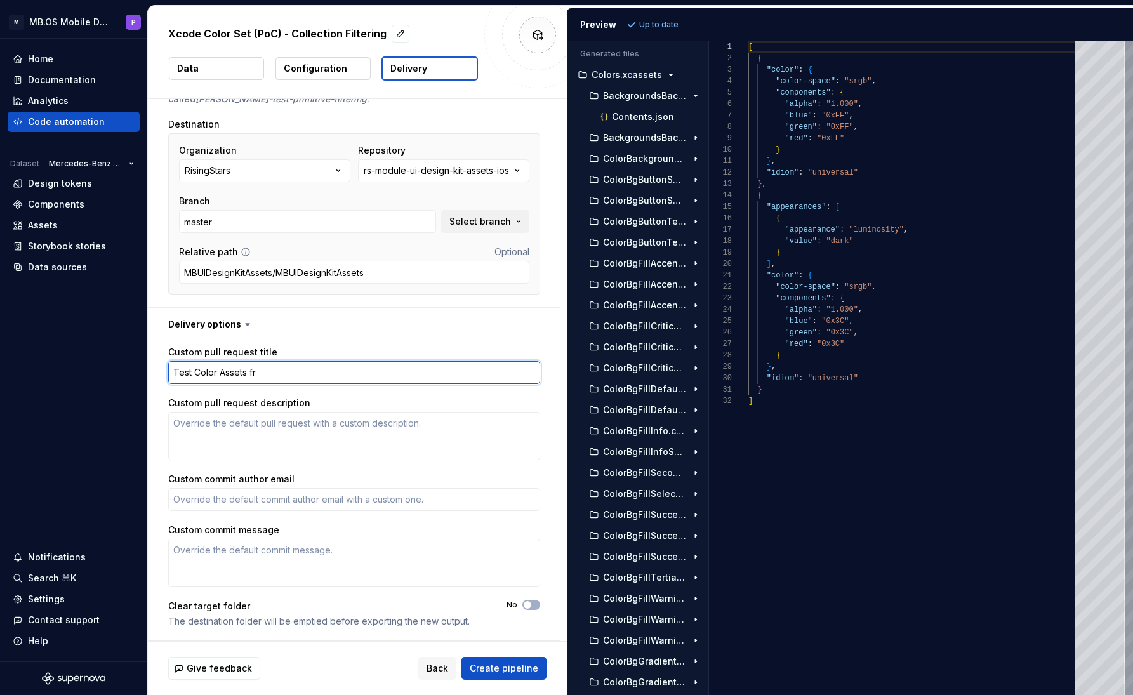
type textarea "Test Color Assets fro"
type textarea "*"
type textarea "Test Color Assets from"
type textarea "*"
type textarea "Test Color Assets from"
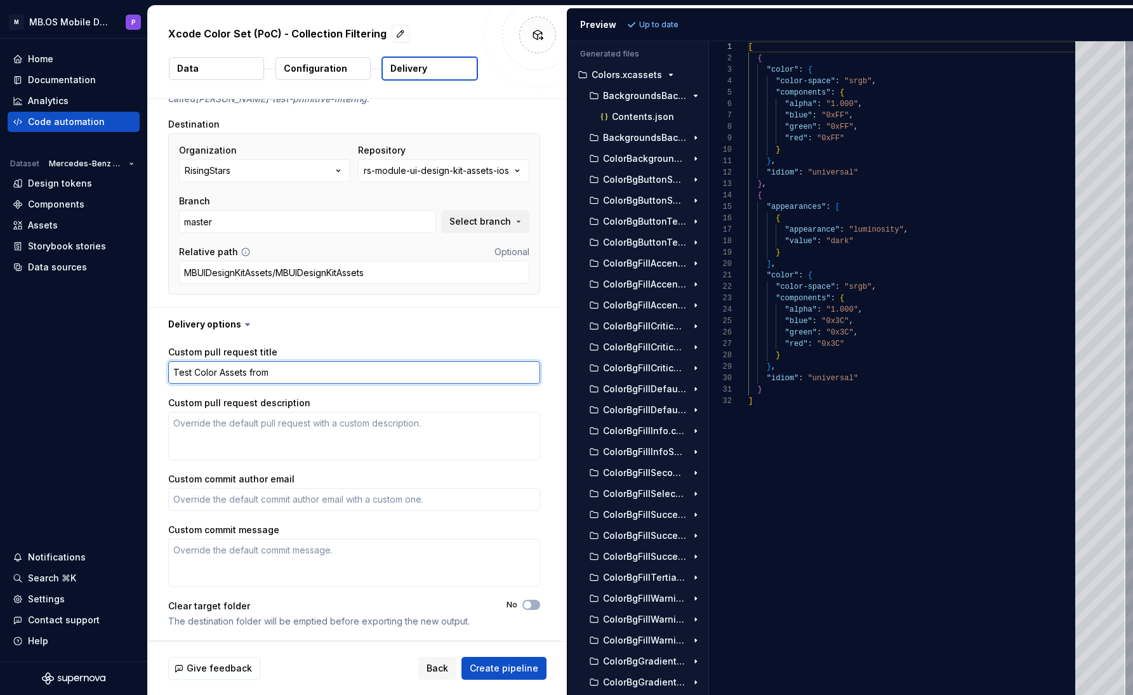
type textarea "*"
type textarea "Test Color Assets from S"
type textarea "*"
type textarea "Test Color Assets from Su"
type textarea "*"
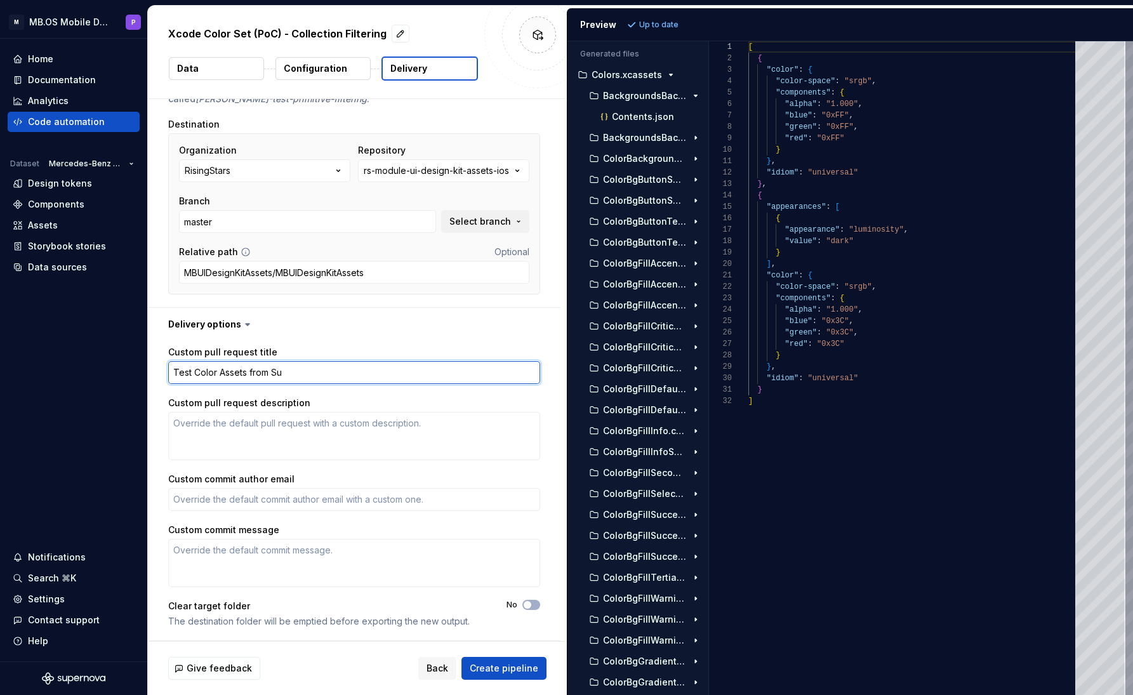
type textarea "Test Color Assets from Sup"
type textarea "*"
type textarea "Test Color Assets from Supe"
type textarea "*"
type textarea "Test Color Assets from Super"
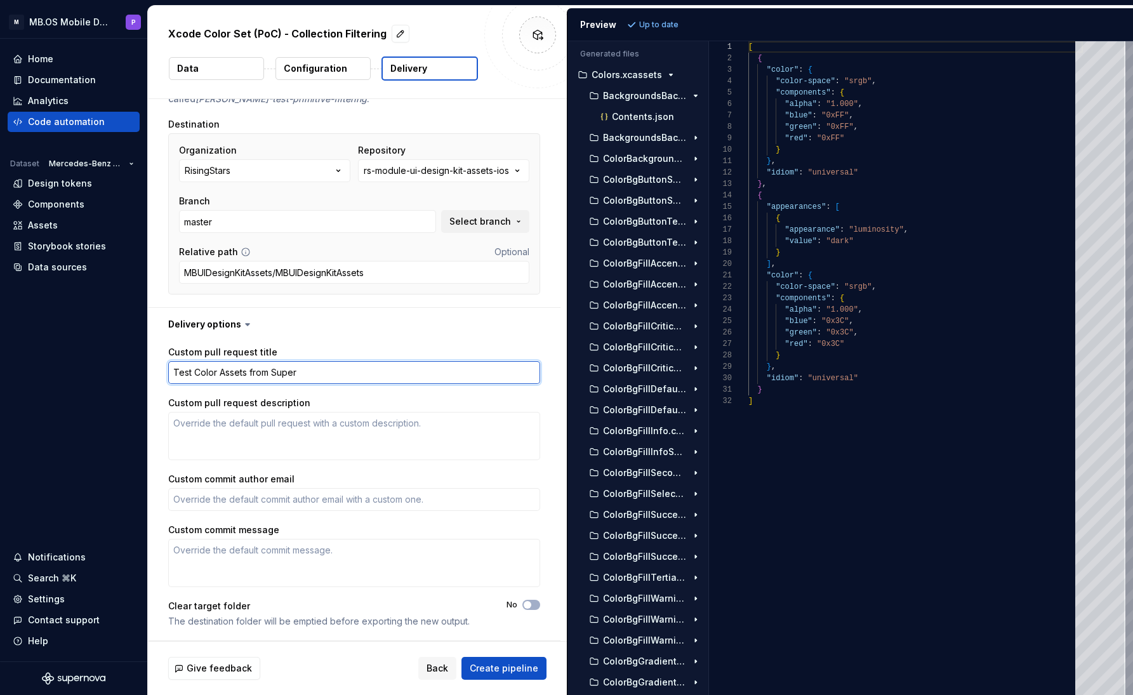
type textarea "*"
type textarea "Test Color Assets from Supern"
type textarea "*"
type textarea "Test Color Assets from Superno"
type textarea "*"
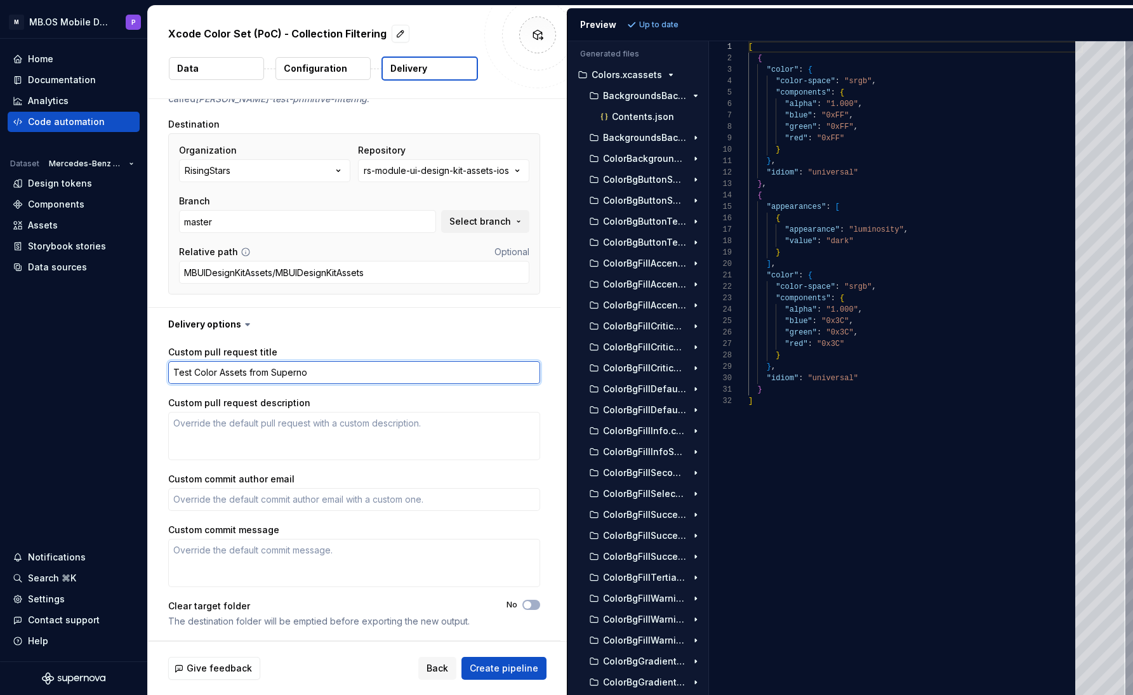
type textarea "Test Color Assets from Supernov"
type textarea "*"
type textarea "Test Color Assets from Supernova"
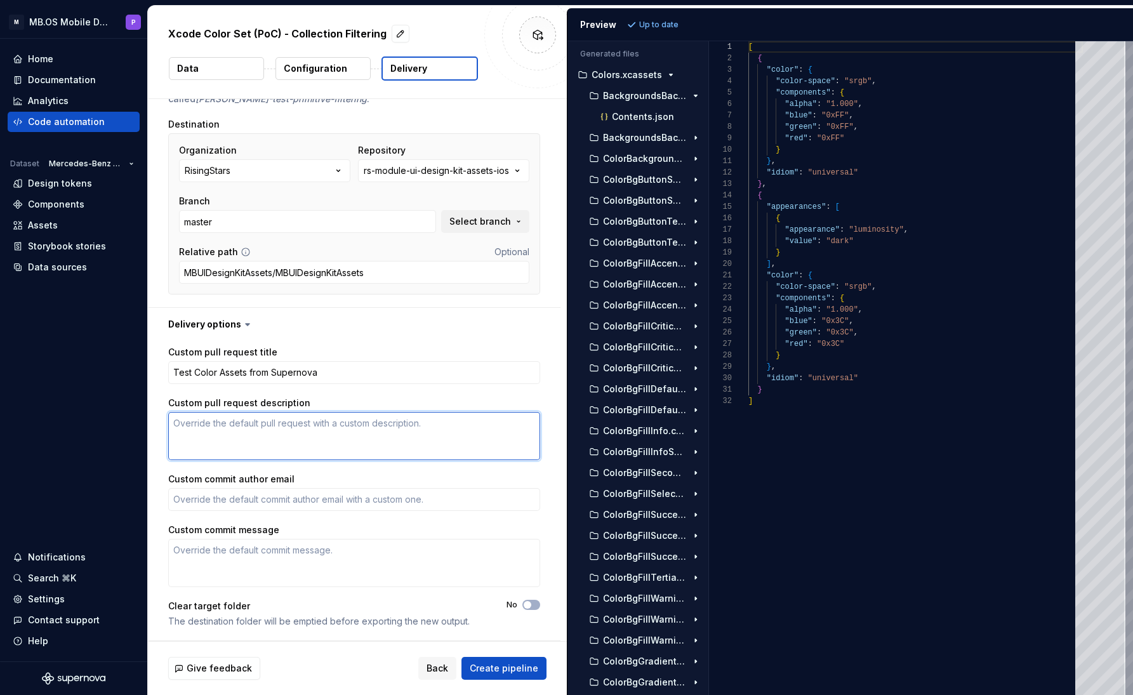
click at [253, 431] on textarea "Custom pull request description" at bounding box center [354, 436] width 372 height 48
type textarea "*"
type textarea "T"
type textarea "*"
type textarea "Te"
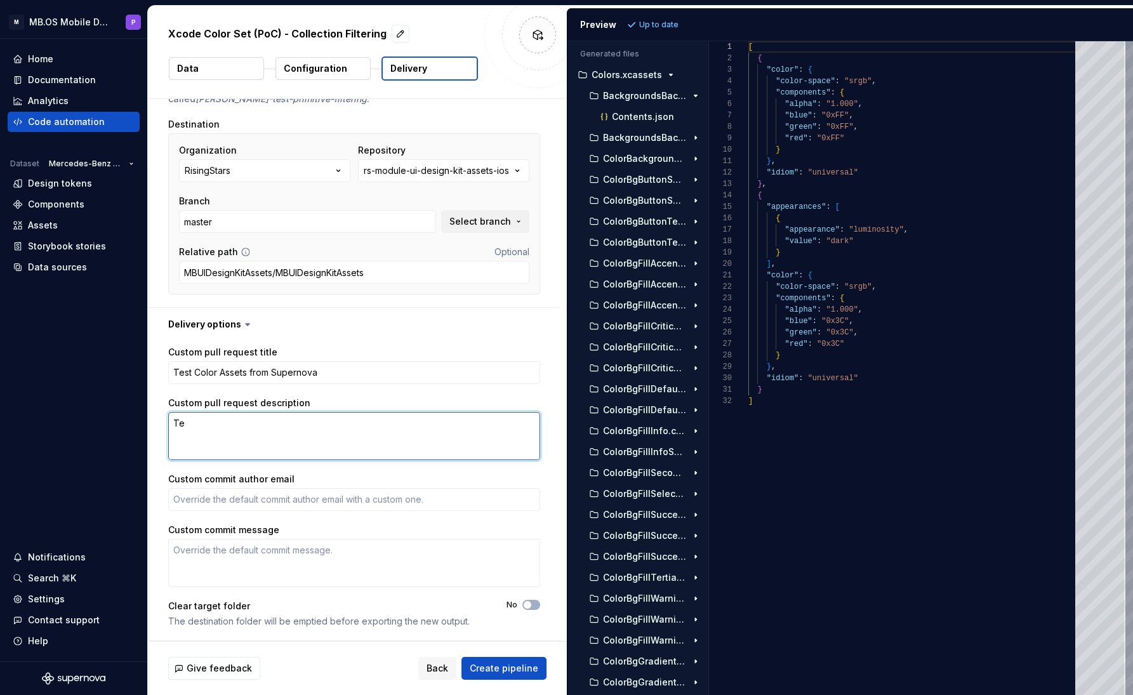
type textarea "*"
type textarea "Tes"
type textarea "*"
type textarea "Test"
type textarea "*"
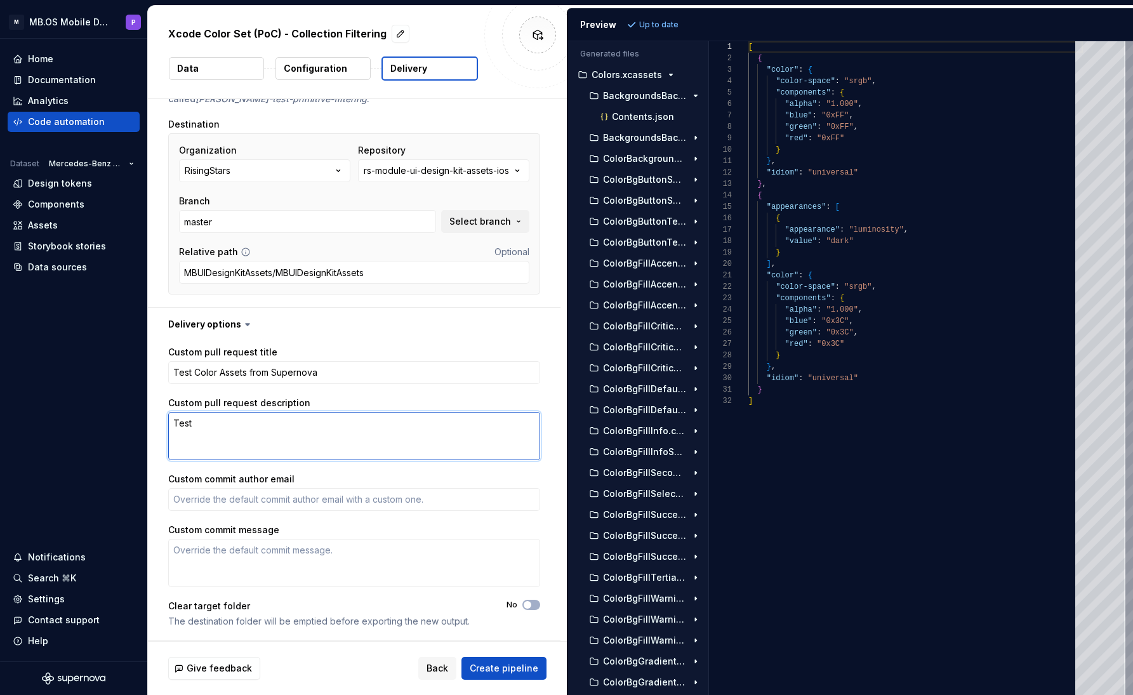
type textarea "Test"
type textarea "*"
type textarea "Test p"
type textarea "*"
type textarea "Test pi"
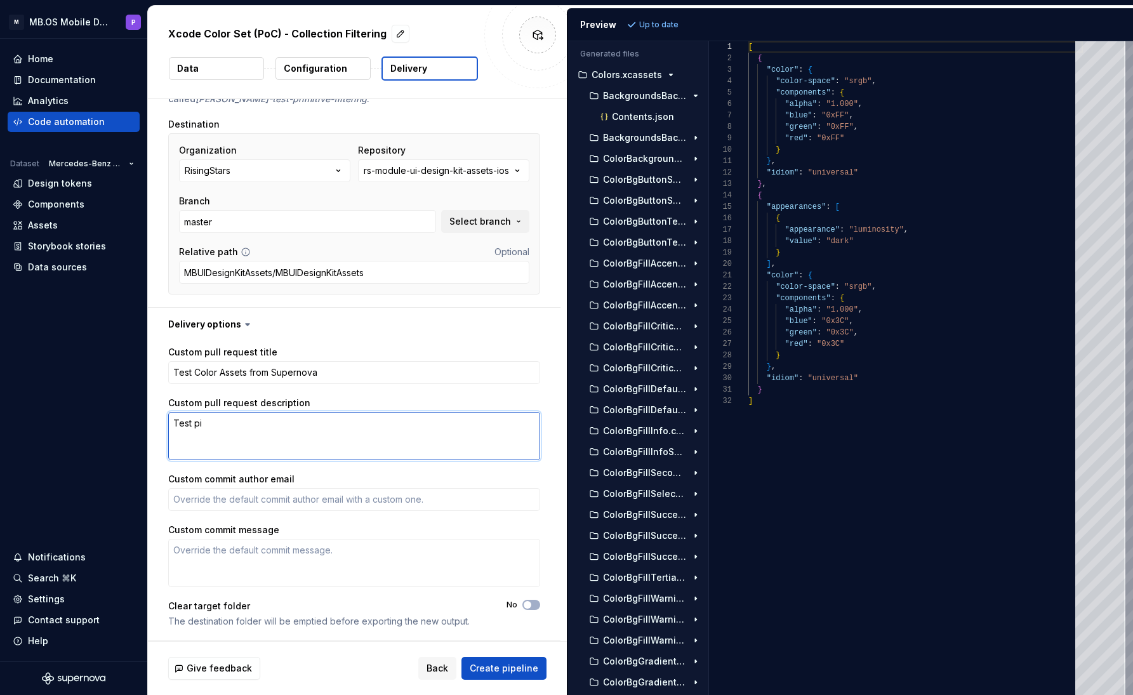
type textarea "*"
type textarea "Test pip"
type textarea "*"
type textarea "Test pipe"
type textarea "*"
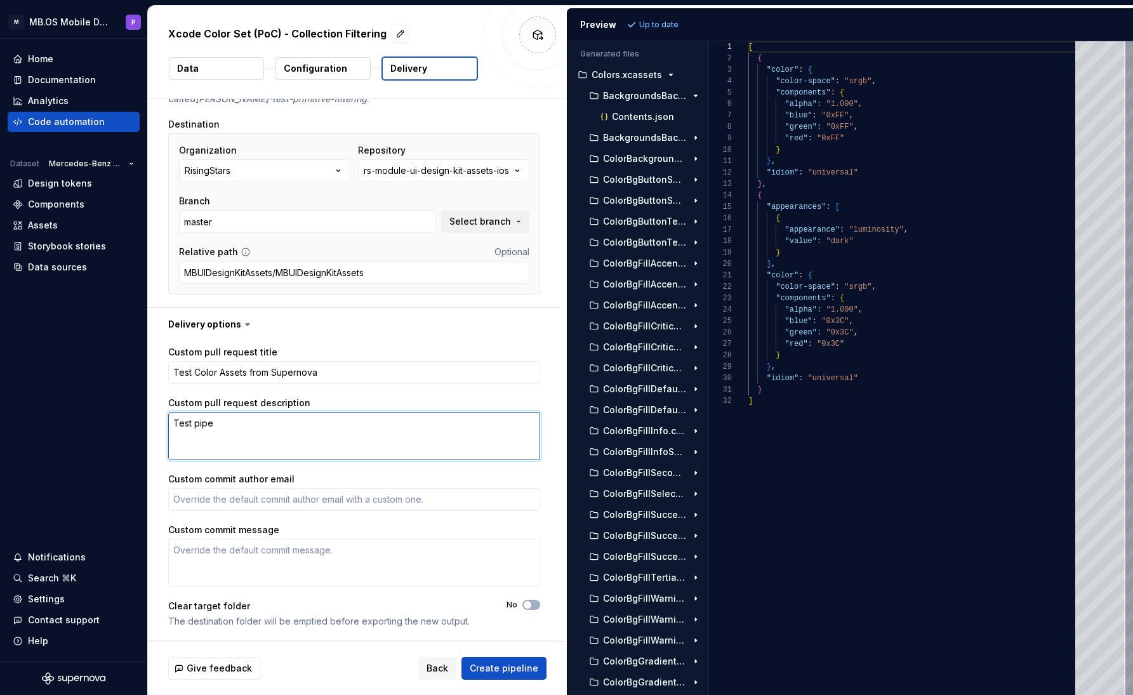
type textarea "Test pipel"
type textarea "*"
type textarea "Test pipeli"
type textarea "*"
type textarea "Test pipelin"
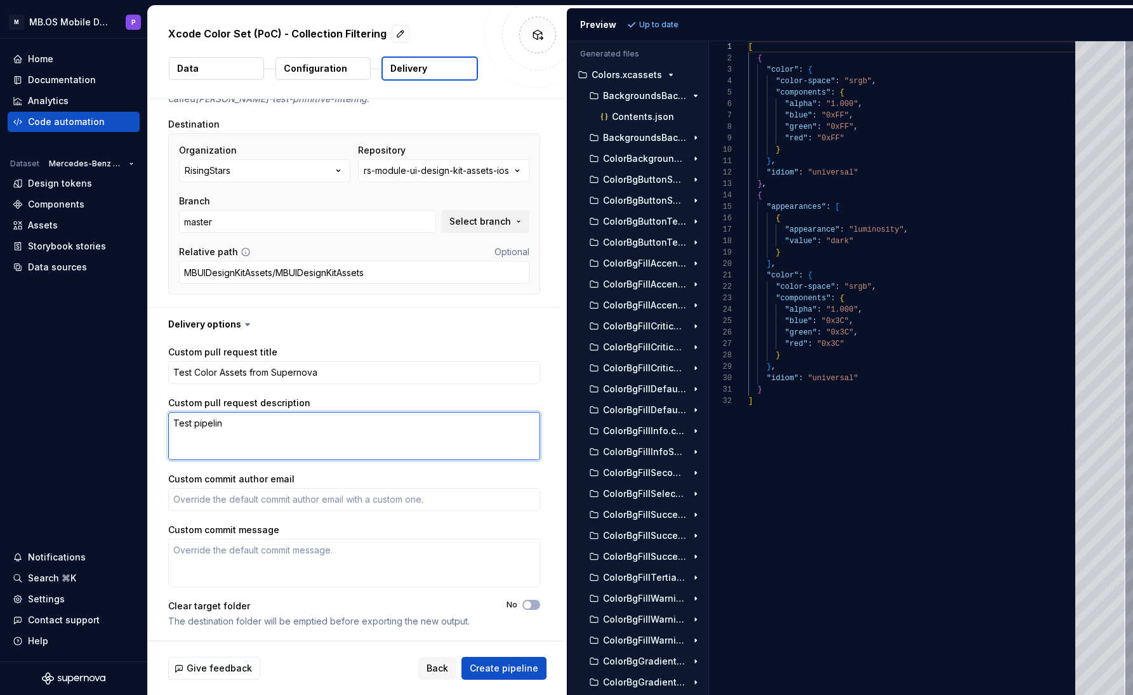
type textarea "*"
type textarea "Test pipeline"
type textarea "*"
type textarea "Test pipeline"
type textarea "*"
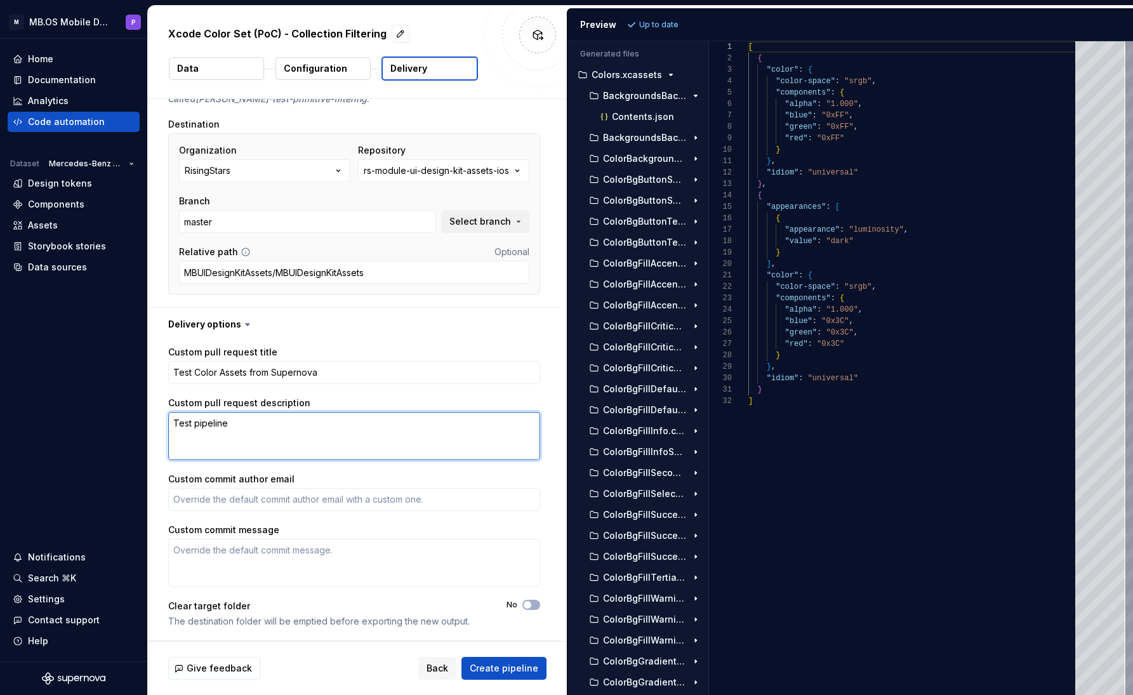
type textarea "Test pipeline r"
type textarea "*"
type textarea "Test pipeline ru"
type textarea "*"
type textarea "Test pipeline run"
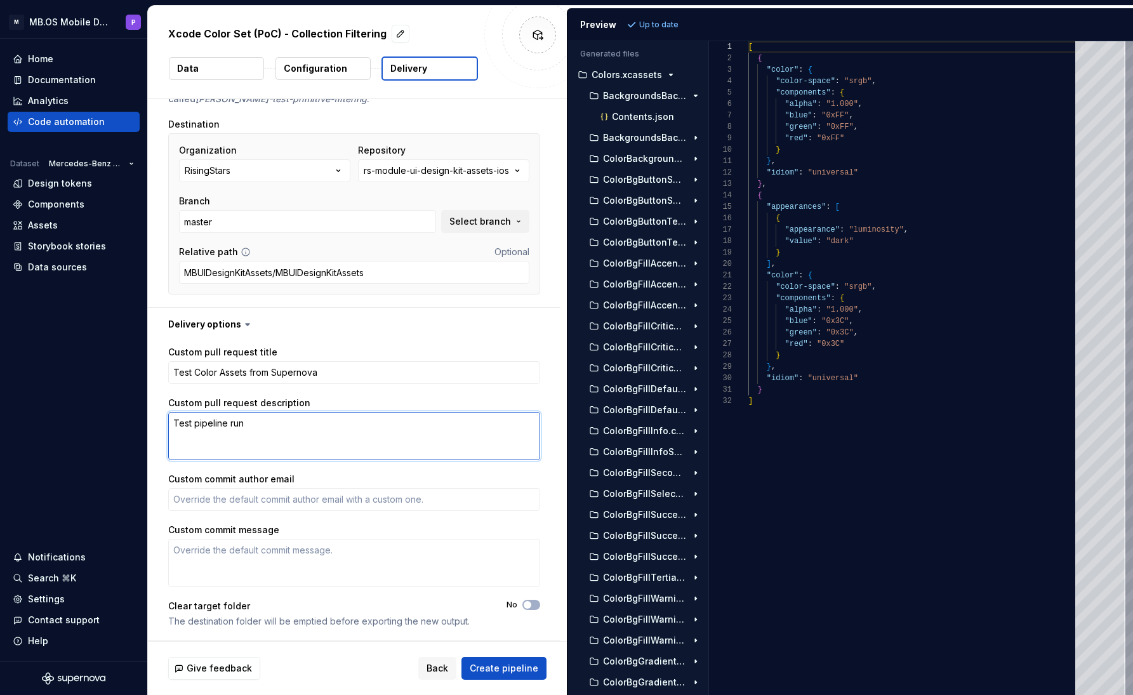
type textarea "*"
type textarea "Test pipeline run"
type textarea "*"
type textarea "Test pipeline run f"
type textarea "*"
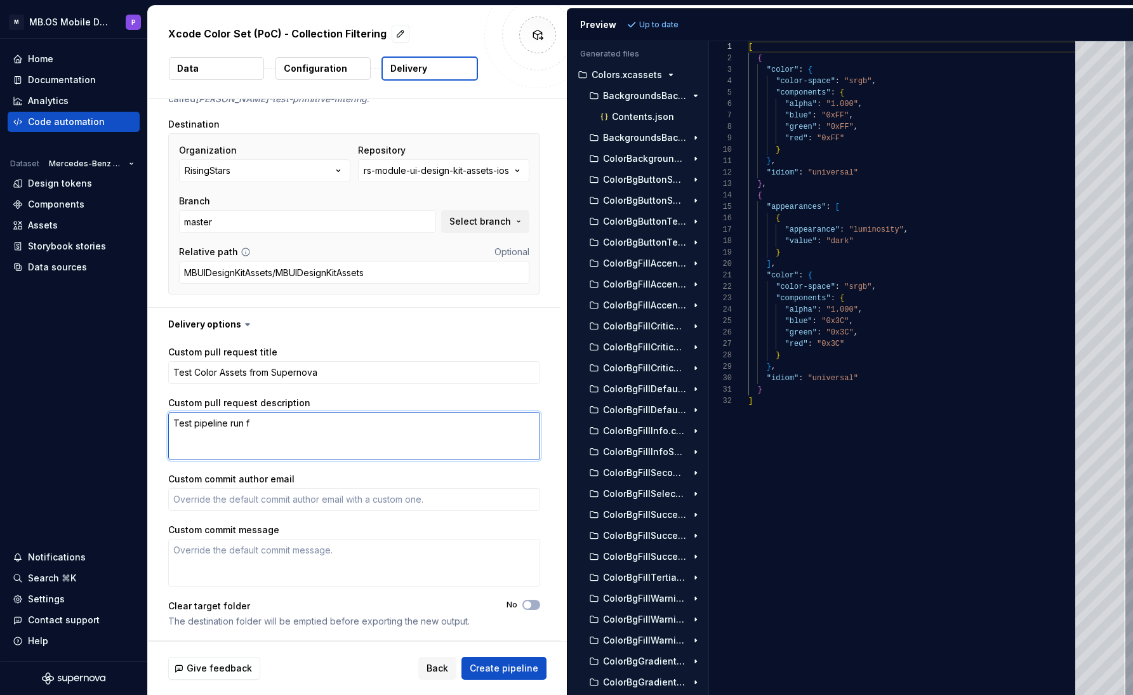
type textarea "Test pipeline run fr"
type textarea "*"
type textarea "Test pipeline run fro"
type textarea "*"
type textarea "Test pipeline run from"
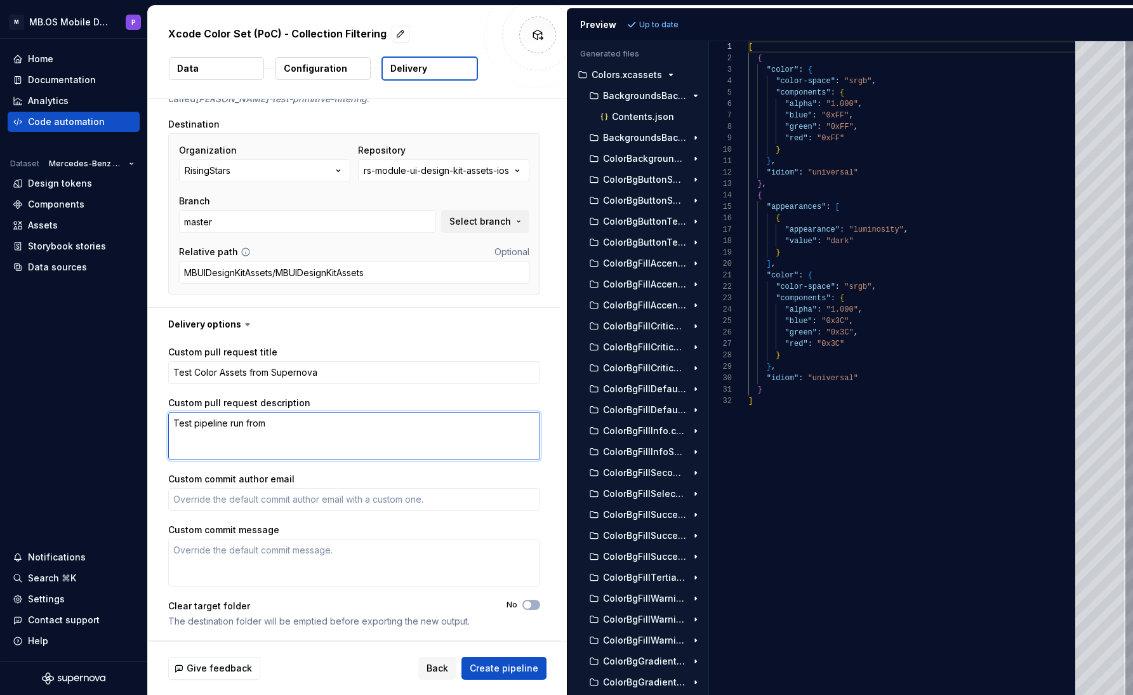
type textarea "*"
type textarea "Test pipeline run from"
type textarea "*"
type textarea "Test pipeline run from s"
type textarea "*"
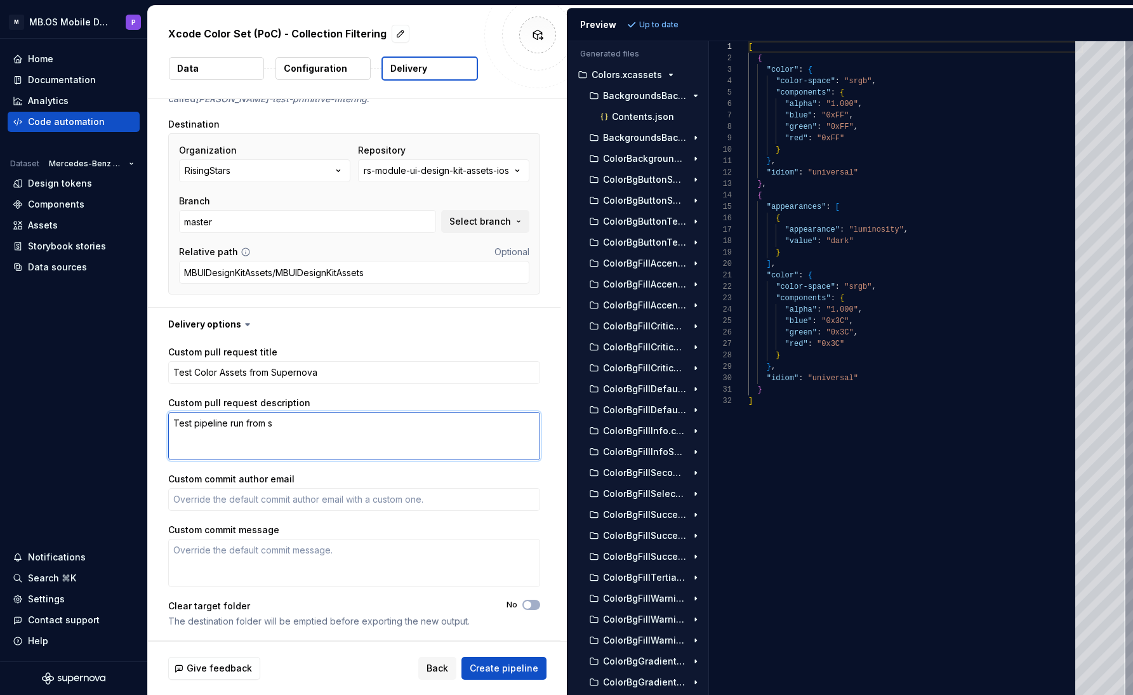
type textarea "Test pipeline run from su"
type textarea "*"
type textarea "Test pipeline run from sup"
type textarea "*"
type textarea "Test pipeline run from supe"
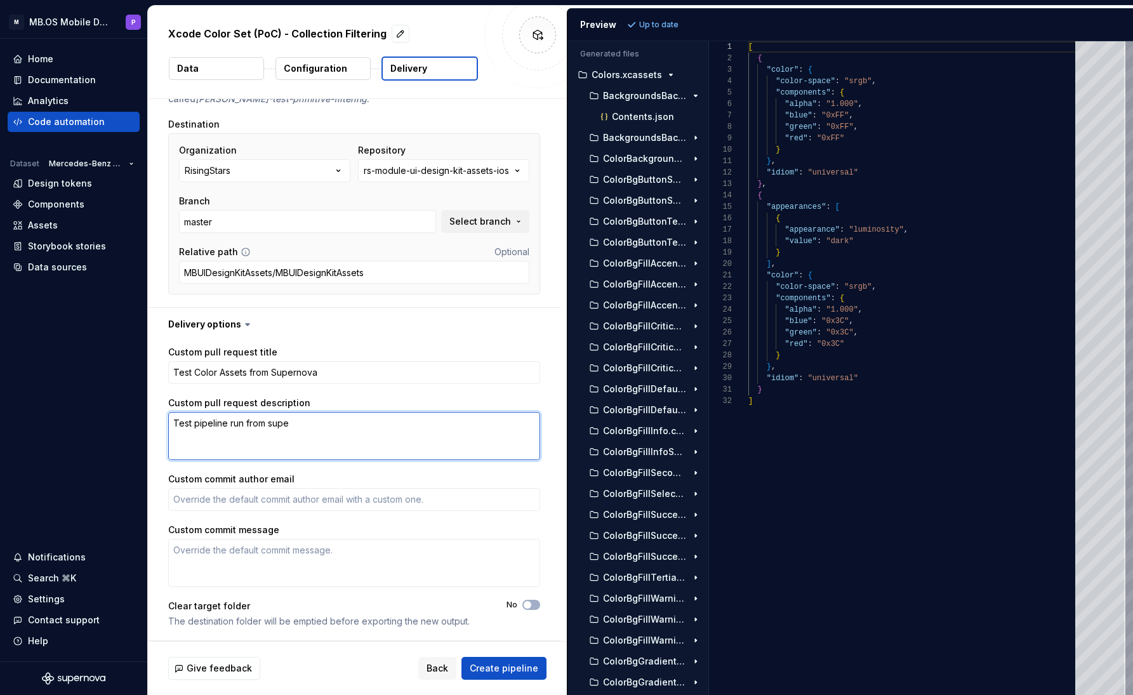
type textarea "*"
type textarea "Test pipeline run from super"
type textarea "*"
type textarea "Test pipeline run from supern"
type textarea "*"
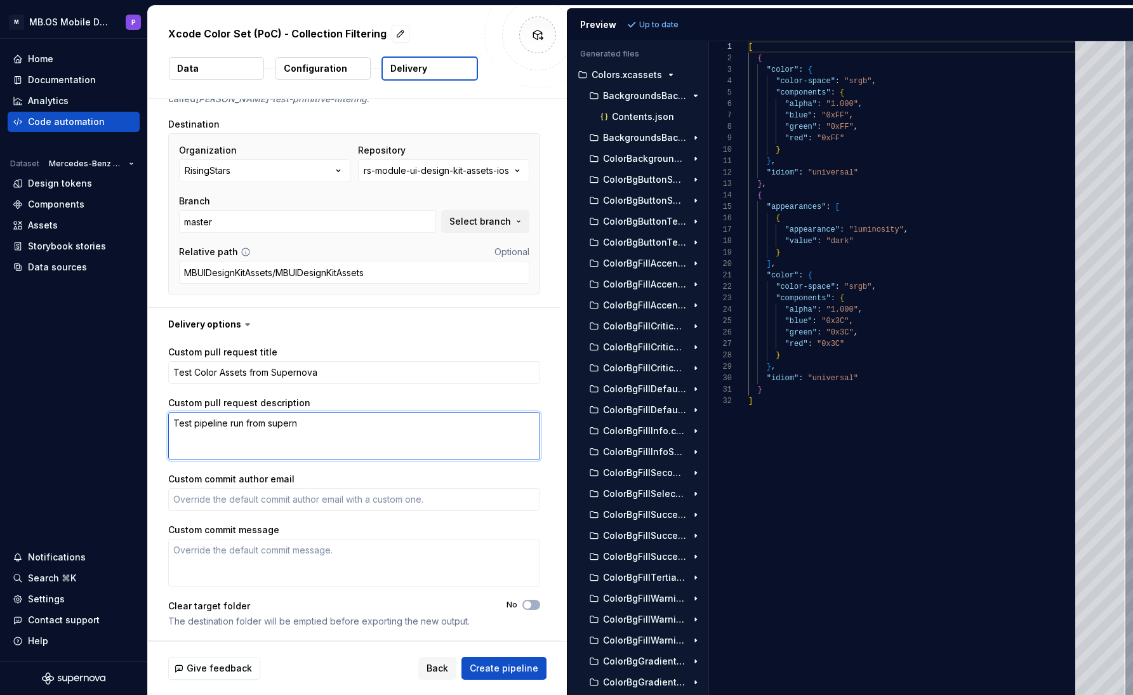
type textarea "Test pipeline run from superno"
type textarea "*"
type textarea "Test pipeline run from supernov"
type textarea "*"
type textarea "Test pipeline run from supernova"
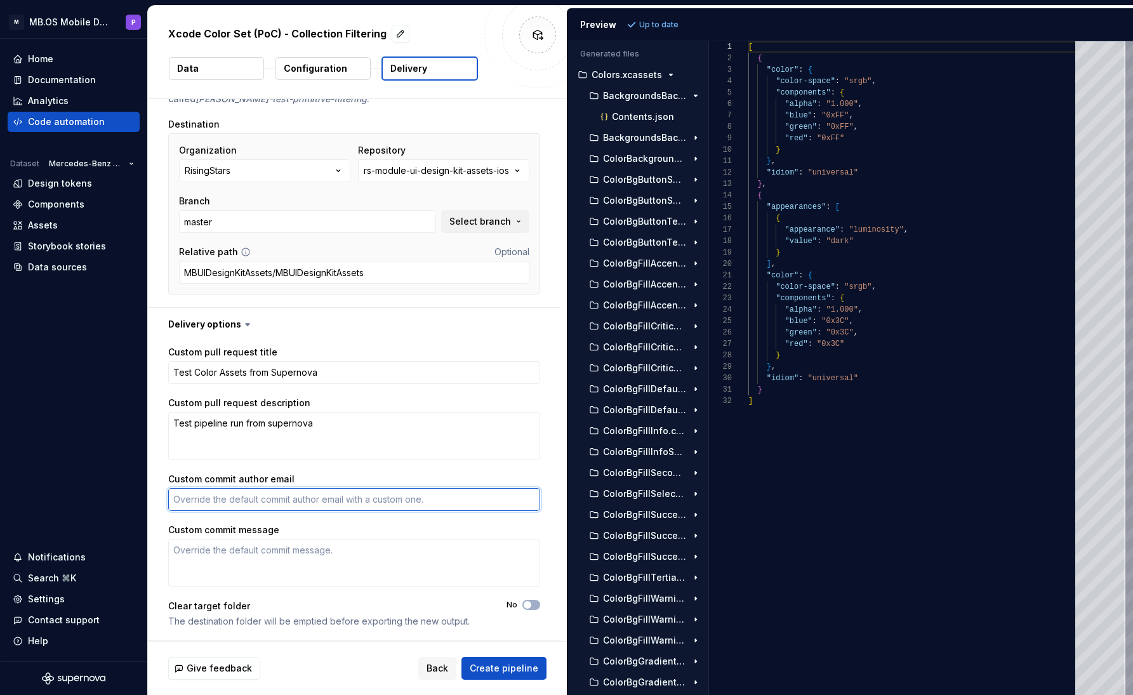
click at [242, 496] on textarea "Custom commit author email" at bounding box center [354, 499] width 372 height 23
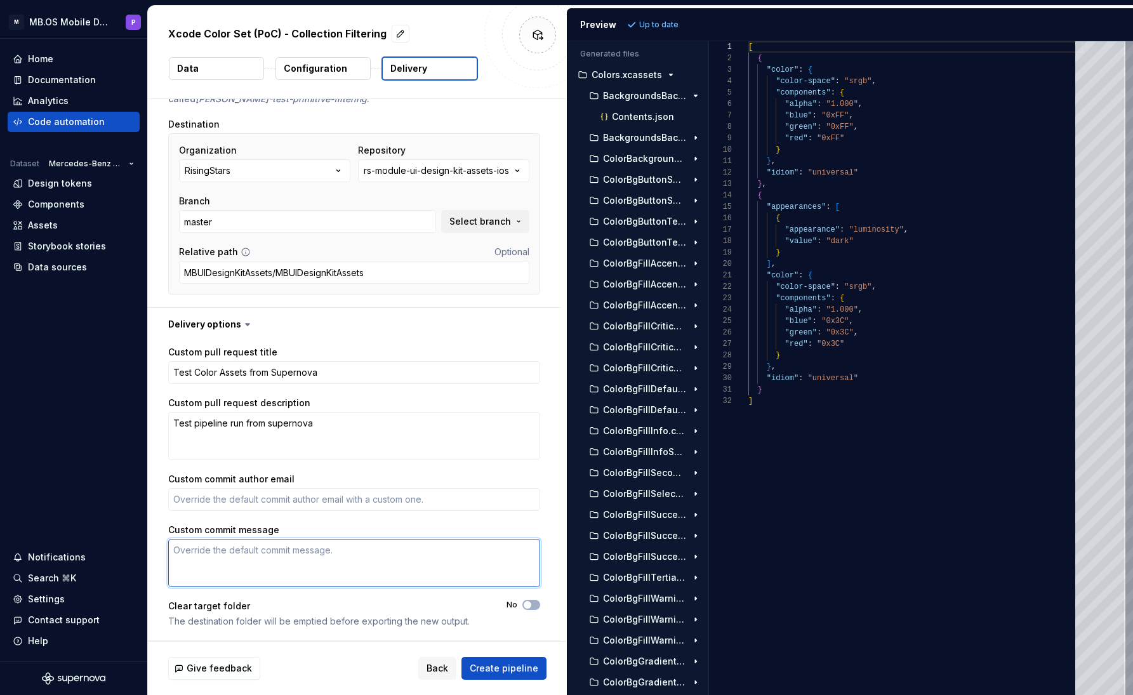
click at [336, 560] on textarea "Custom commit message" at bounding box center [354, 563] width 372 height 48
type textarea "*"
type textarea "["
type textarea "*"
type textarea "[]"
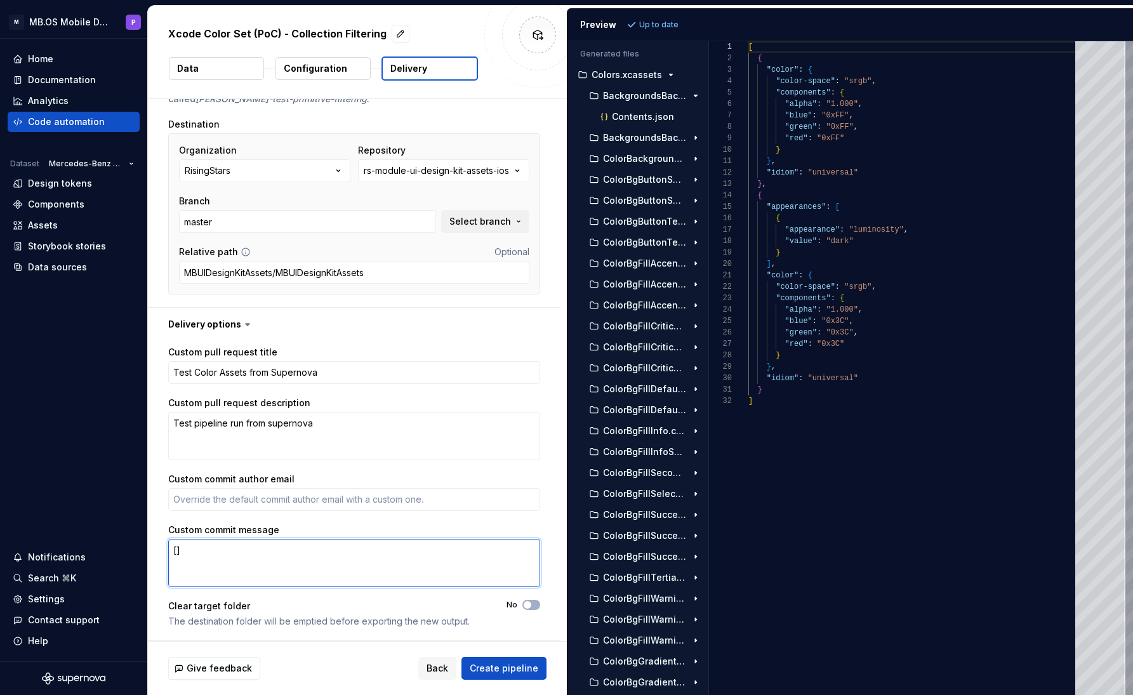
type textarea "*"
type textarea "[M]"
type textarea "*"
type textarea "[MB]"
type textarea "*"
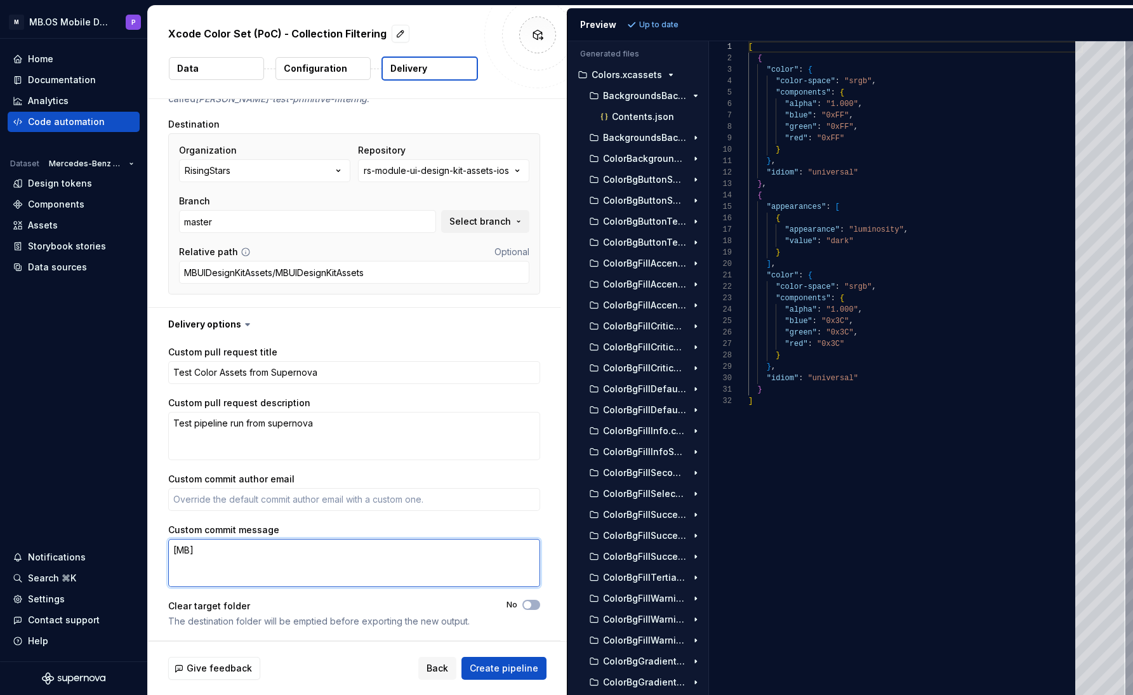
type textarea "[MBU]"
type textarea "*"
type textarea "[MBUI]"
type textarea "*"
type textarea "[MBUI-]"
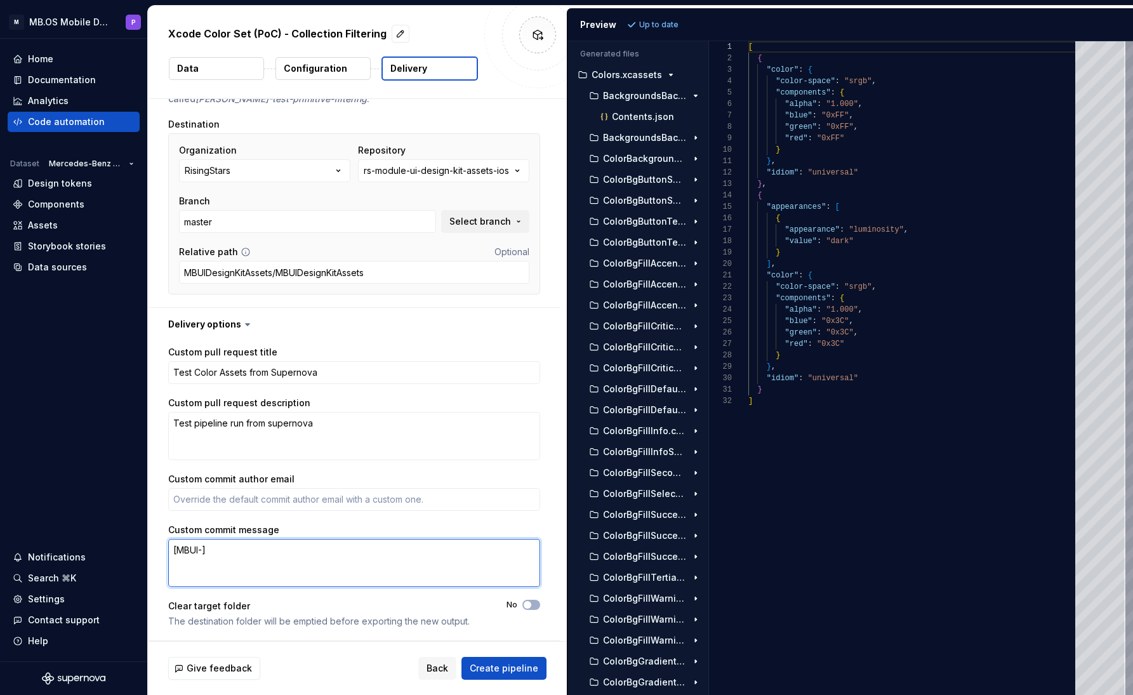
type textarea "*"
type textarea "[MBUI-0]"
type textarea "*"
type textarea "[MBUI-00]"
type textarea "*"
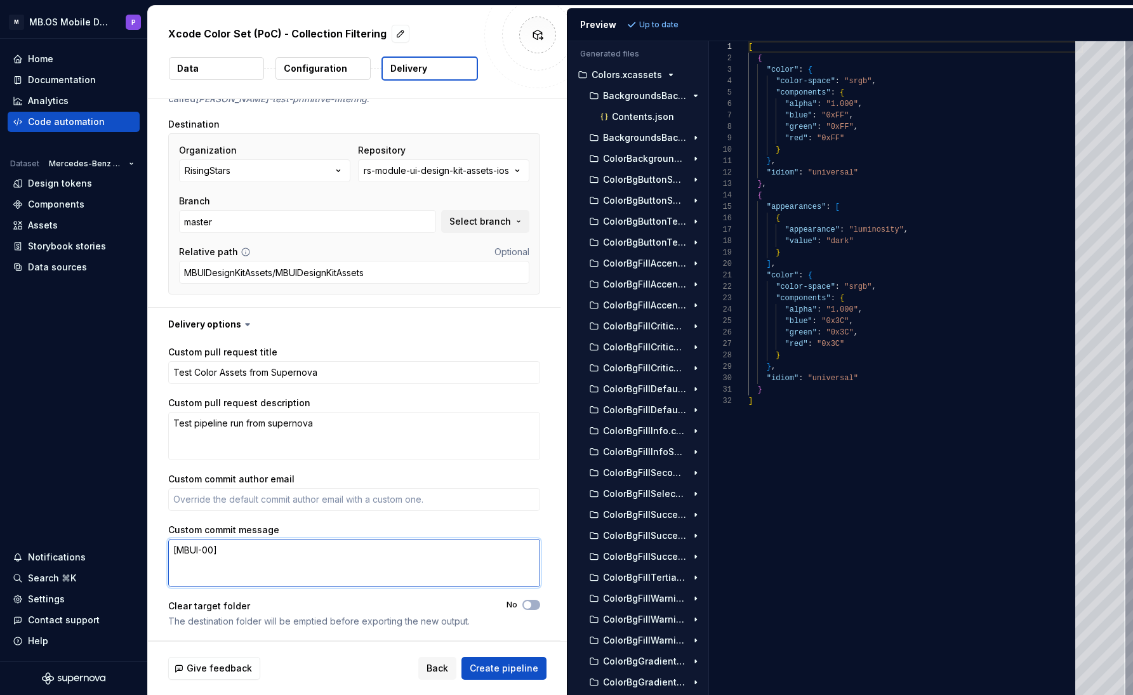
type textarea "[MBUI-000]"
type textarea "*"
type textarea "[MBUI-000]"
type textarea "*"
type textarea "[MBUI-000] T"
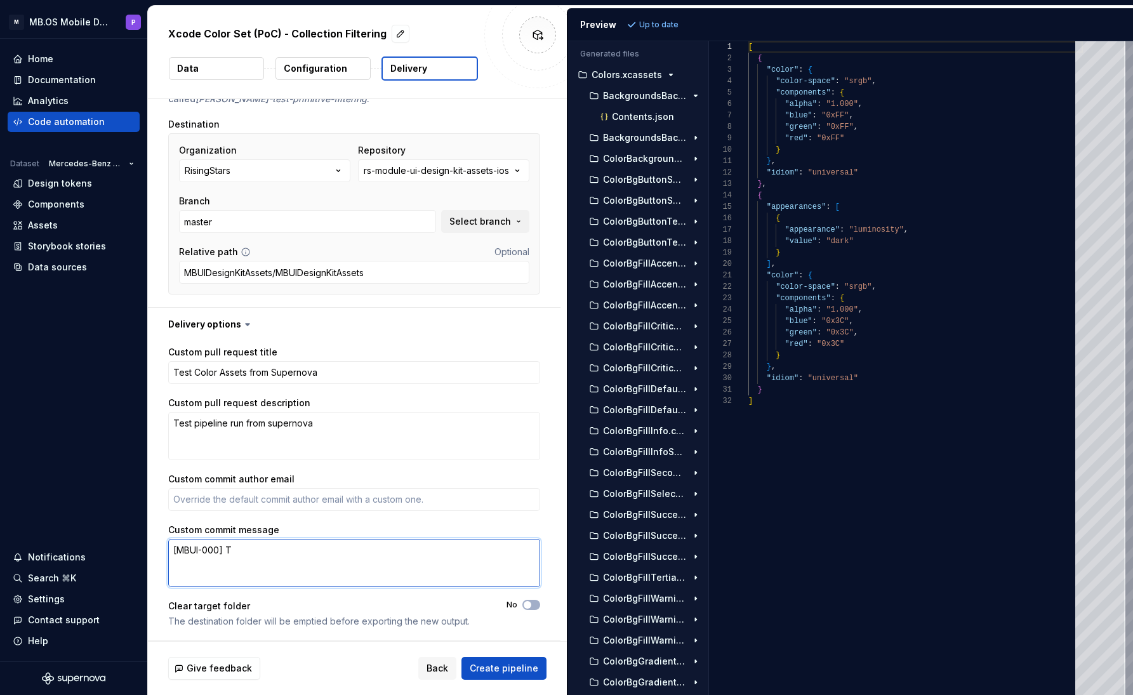
type textarea "*"
type textarea "[MBUI-000] Te"
type textarea "*"
type textarea "[MBUI-000] Tes"
type textarea "*"
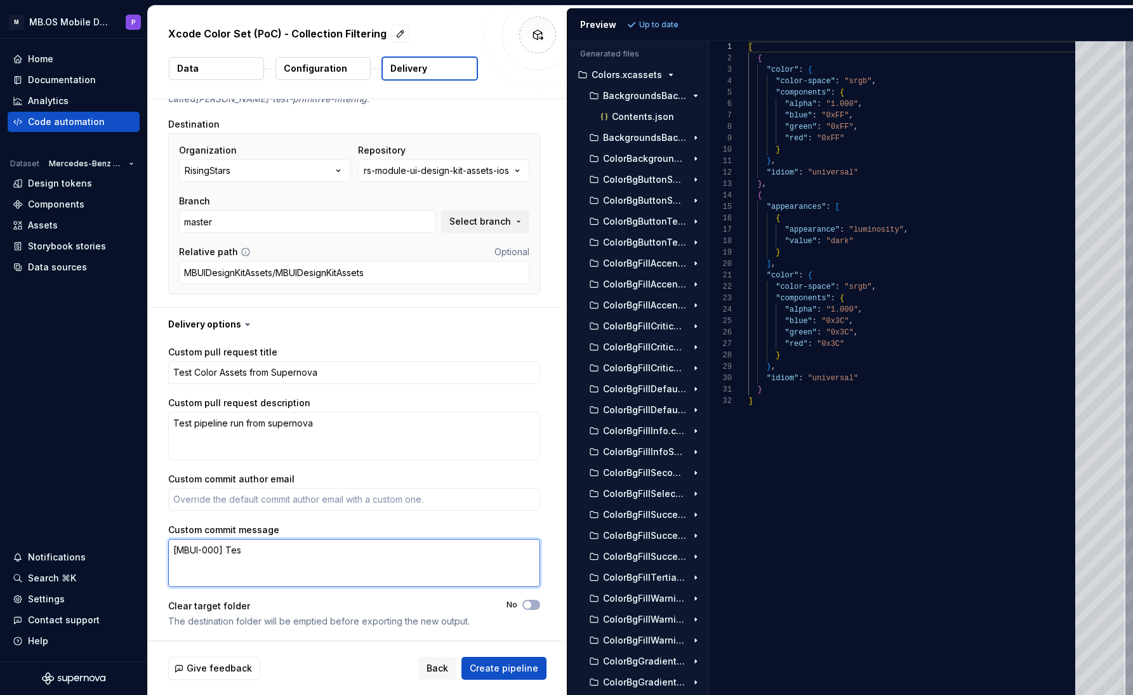
type textarea "[MBUI-000] Test"
type textarea "*"
type textarea "[MBUI-000] Test"
type textarea "*"
type textarea "[MBUI-000] Test S"
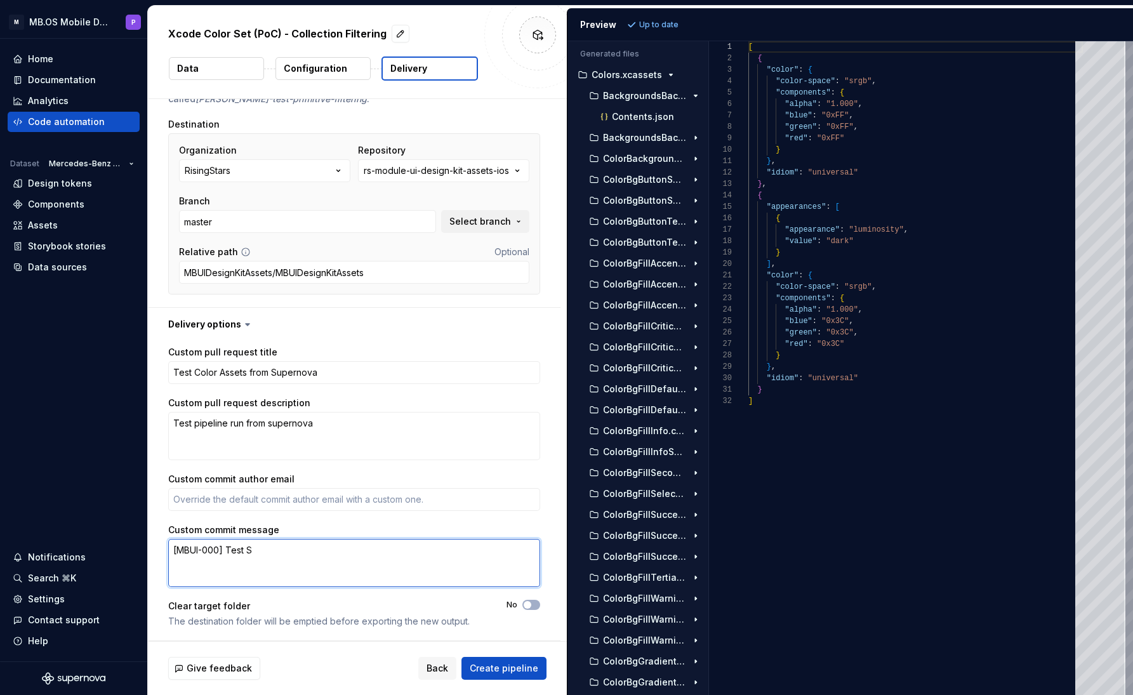
type textarea "*"
type textarea "[MBUI-000] Test Su"
type textarea "*"
type textarea "[MBUI-000] Test Sup"
type textarea "*"
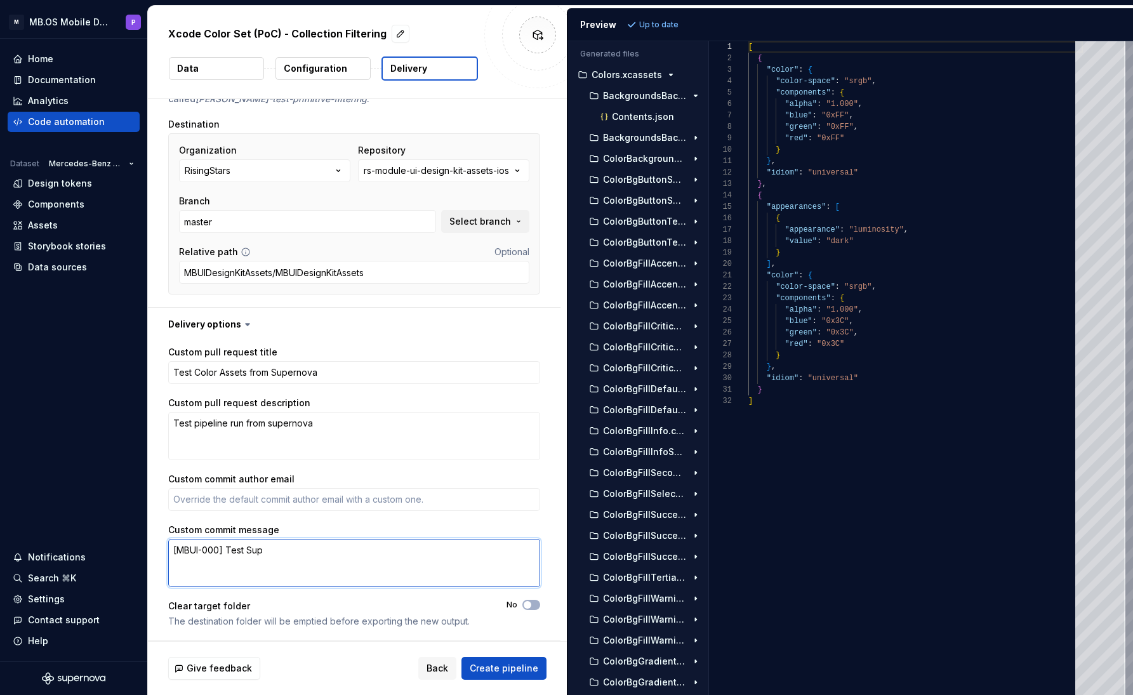
type textarea "[MBUI-000] Test Supe"
type textarea "*"
type textarea "[MBUI-000] Test Super"
type textarea "*"
type textarea "[MBUI-000] Test Supern"
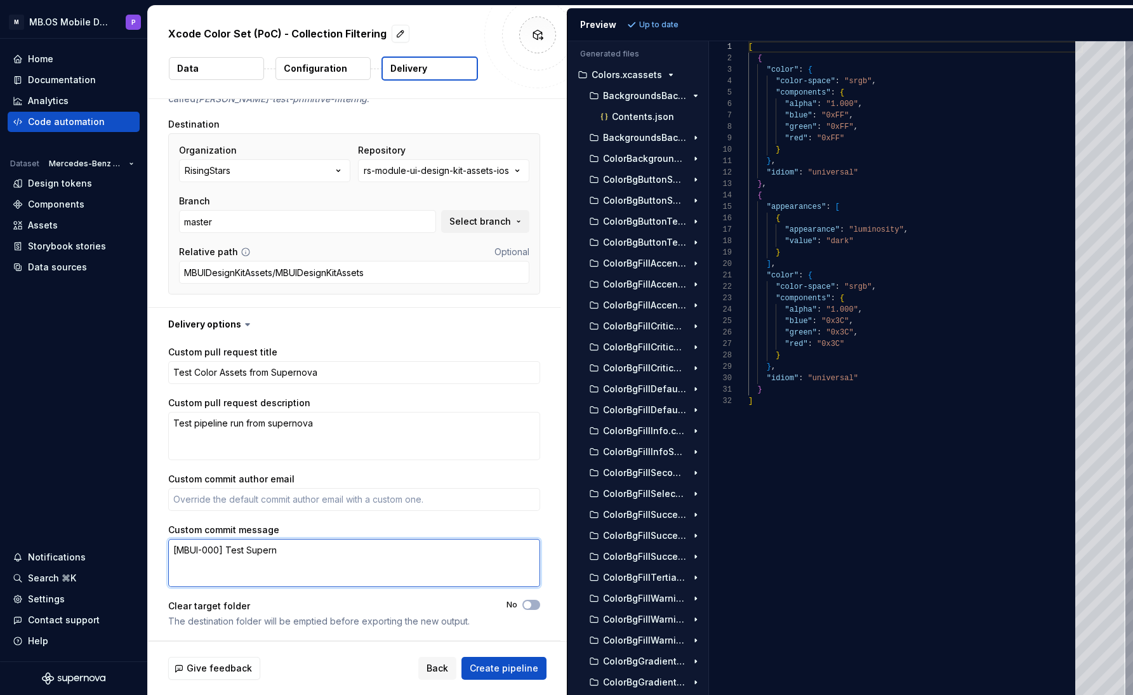
type textarea "*"
type textarea "[MBUI-000] Test Superno"
type textarea "*"
type textarea "[MBUI-000] Test Supernov"
type textarea "*"
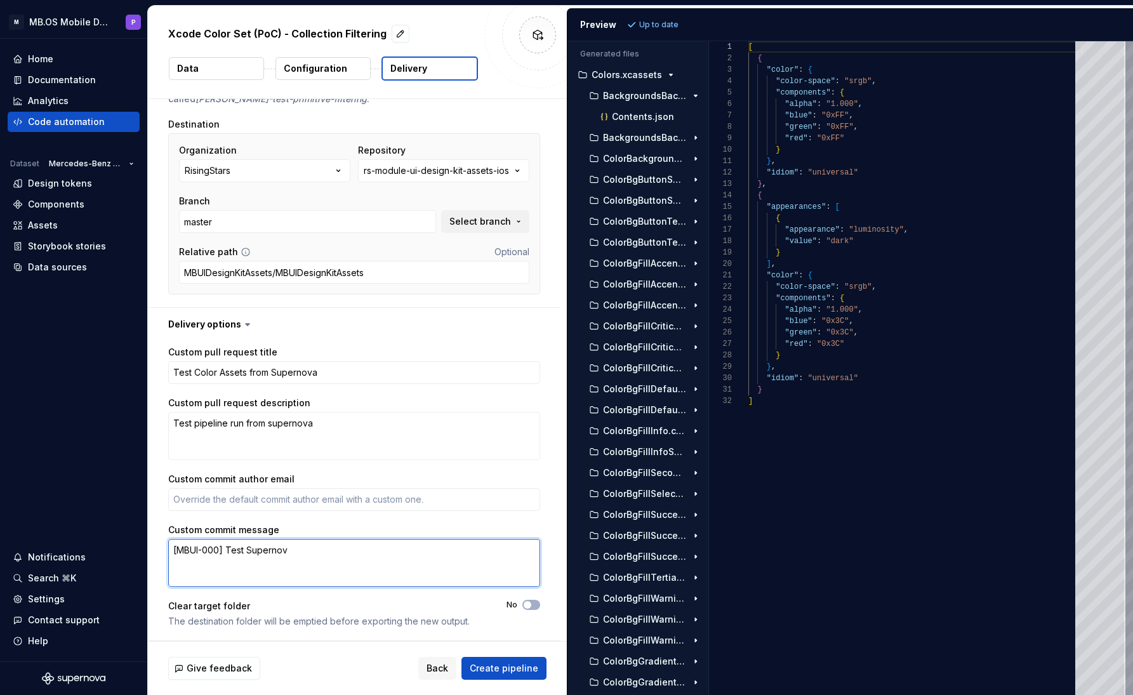
type textarea "[MBUI-000] Test Supernova"
type textarea "*"
type textarea "[MBUI-000] Test Supernova"
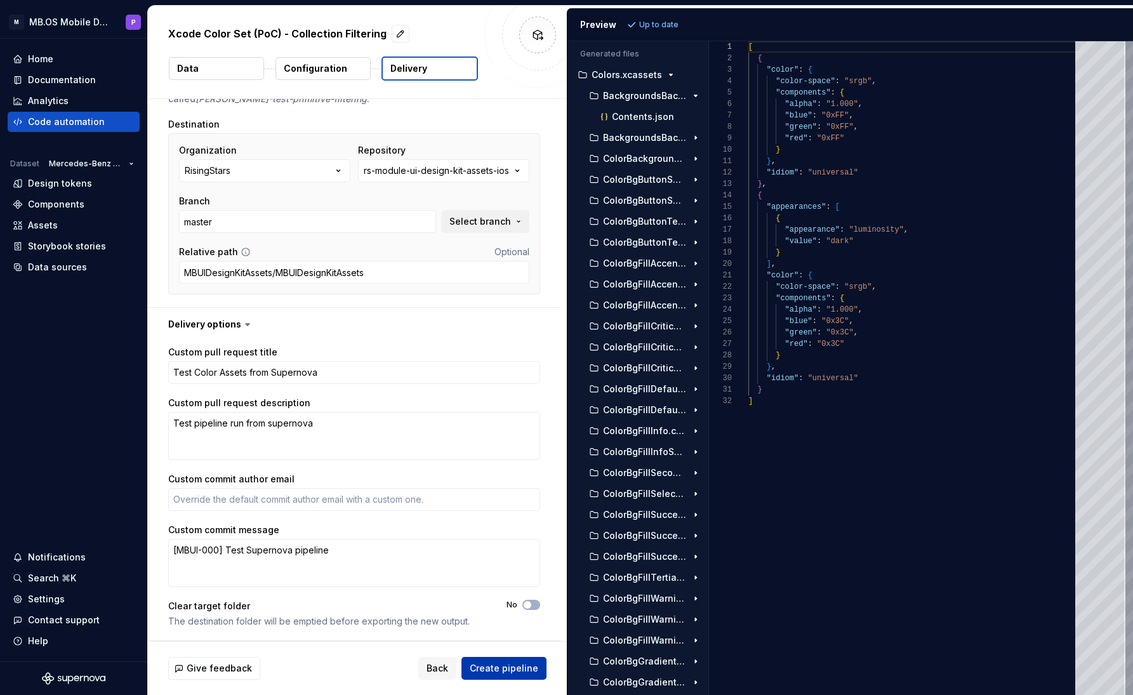
click at [521, 581] on span "Create pipeline" at bounding box center [504, 668] width 69 height 13
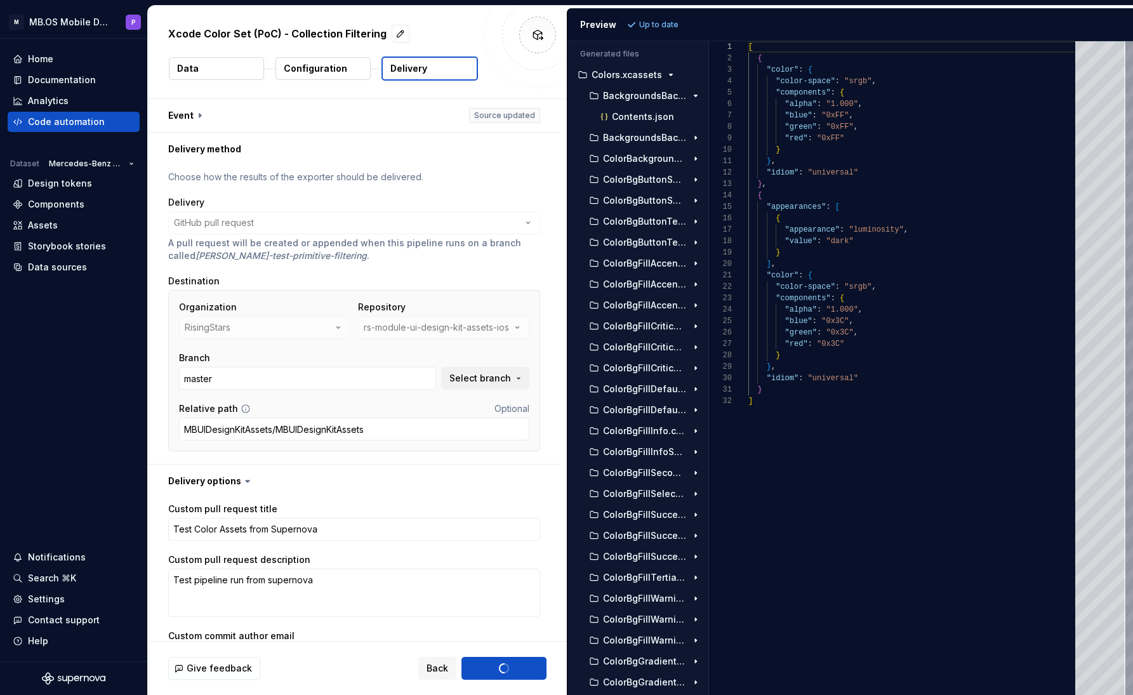
scroll to position [0, 0]
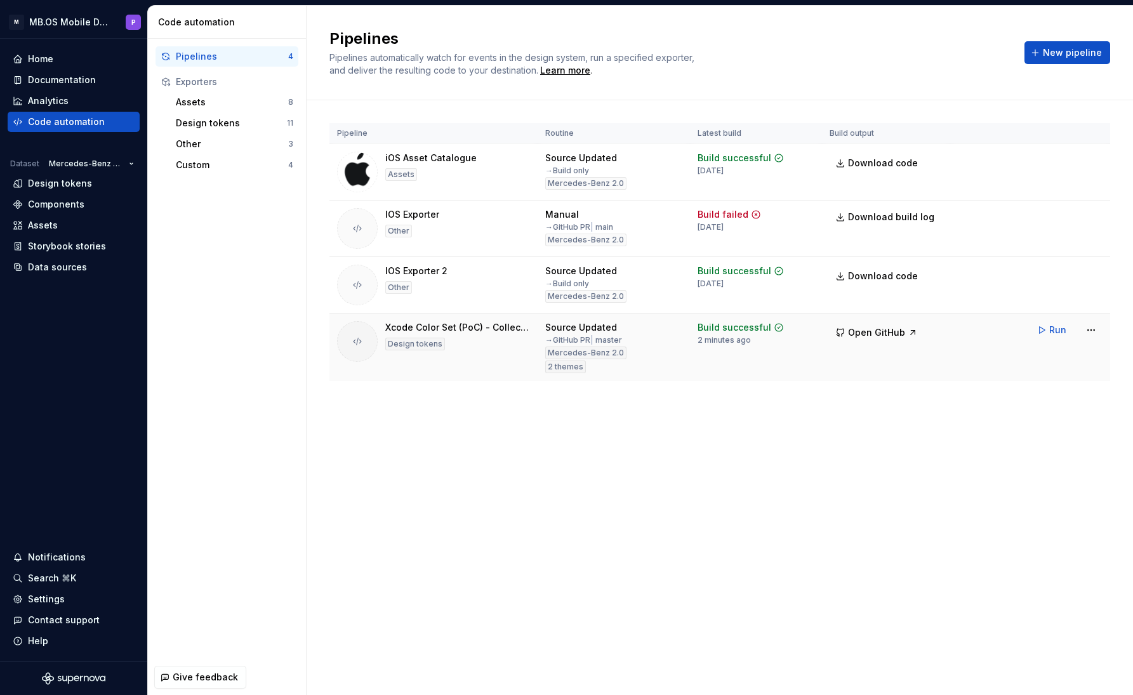
click at [459, 329] on div "Xcode Color Set (PoC) - Collection Filtering" at bounding box center [457, 327] width 145 height 13
click at [1093, 329] on html "M MB.OS Mobile Design System P Home Documentation Analytics Code automation Dat…" at bounding box center [566, 347] width 1133 height 695
click at [1061, 355] on div "Edit pipeline" at bounding box center [1075, 357] width 109 height 13
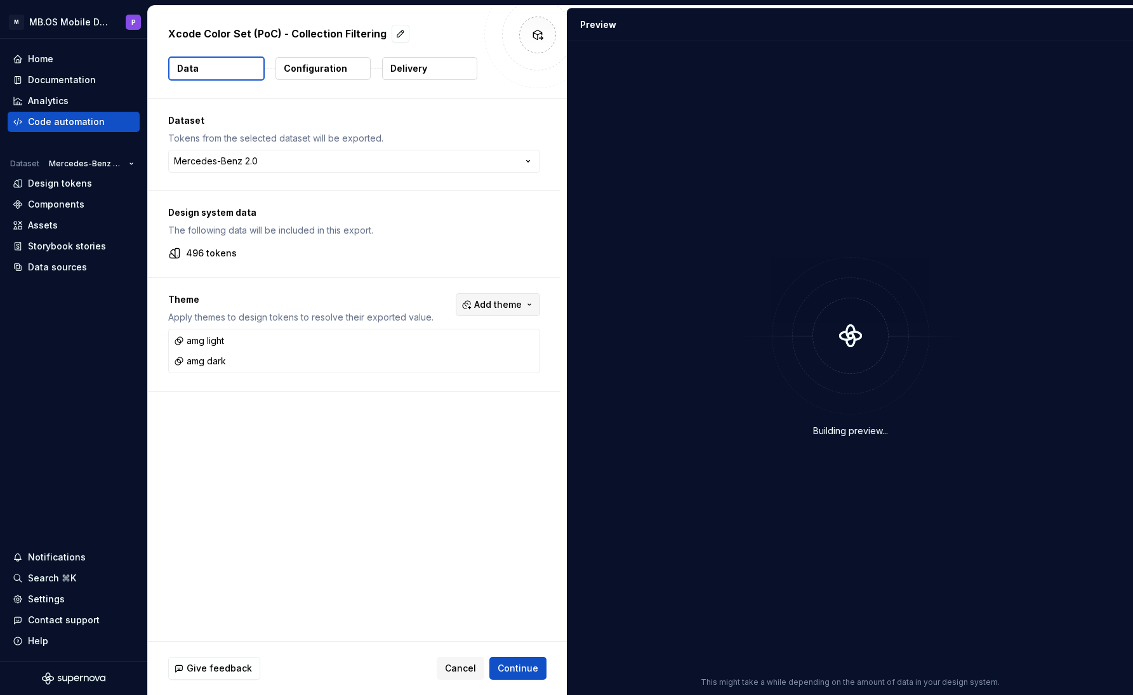
click at [518, 302] on span "Add theme" at bounding box center [498, 304] width 48 height 13
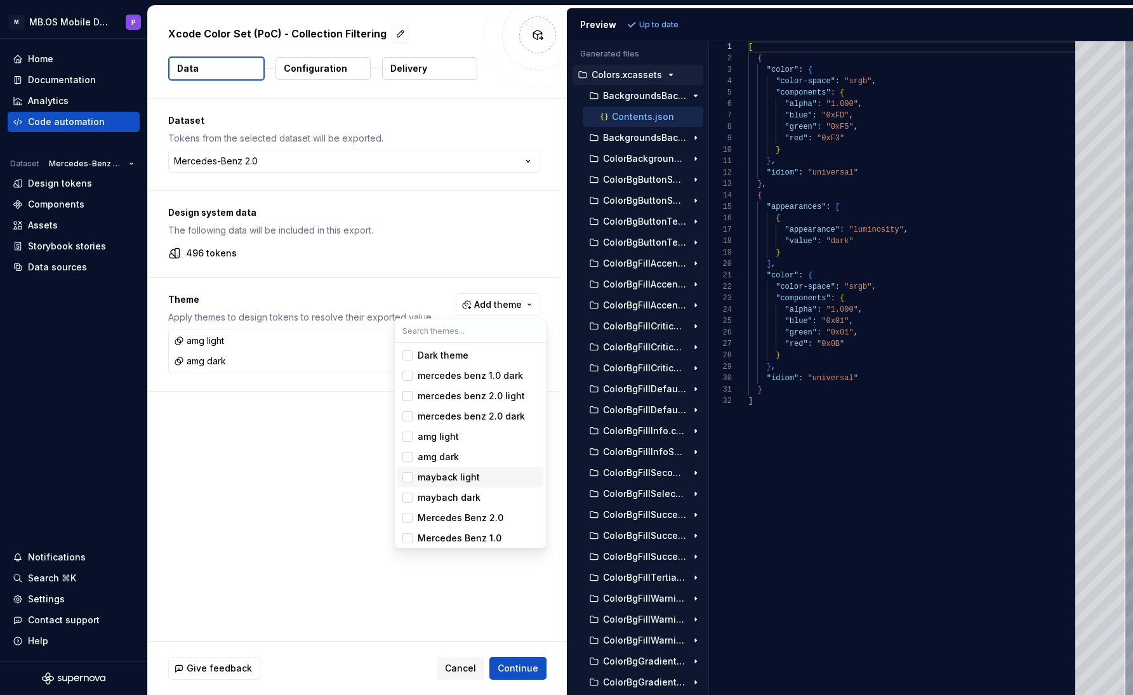
click at [405, 475] on div "Suggestions" at bounding box center [407, 477] width 10 height 10
click at [409, 495] on div "Suggestions" at bounding box center [407, 498] width 10 height 10
click at [408, 458] on div "Suggestions" at bounding box center [407, 457] width 10 height 10
click at [404, 436] on div "Suggestions" at bounding box center [407, 437] width 10 height 10
click at [324, 545] on html "**********" at bounding box center [566, 347] width 1133 height 695
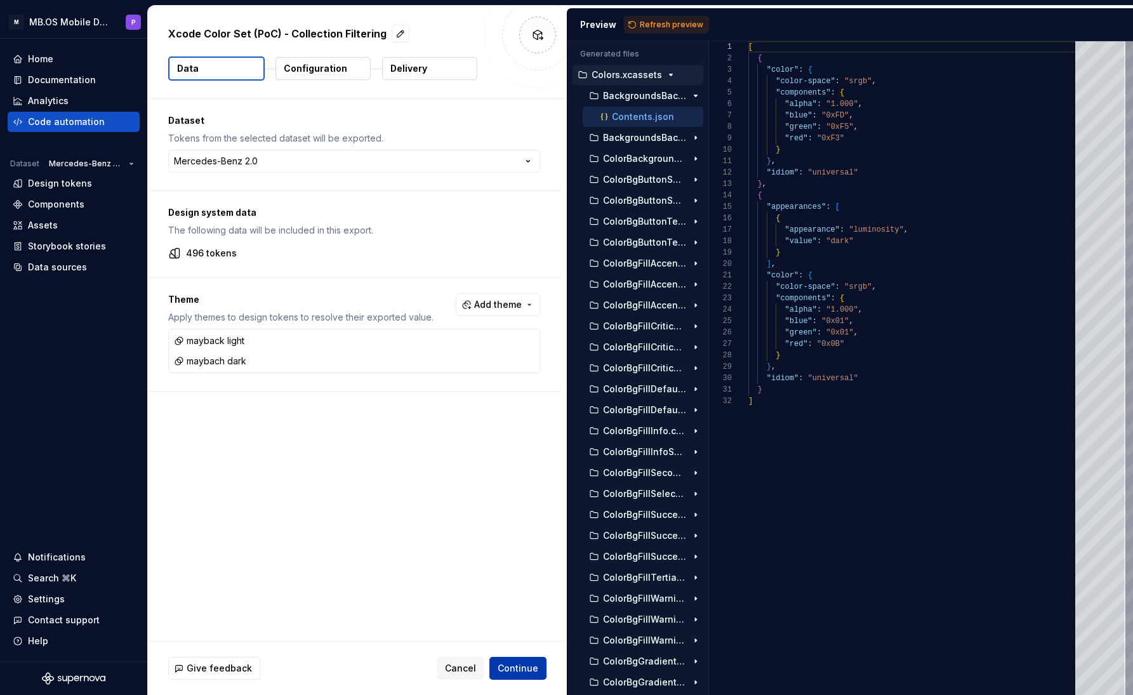
click at [519, 581] on span "Continue" at bounding box center [518, 668] width 41 height 13
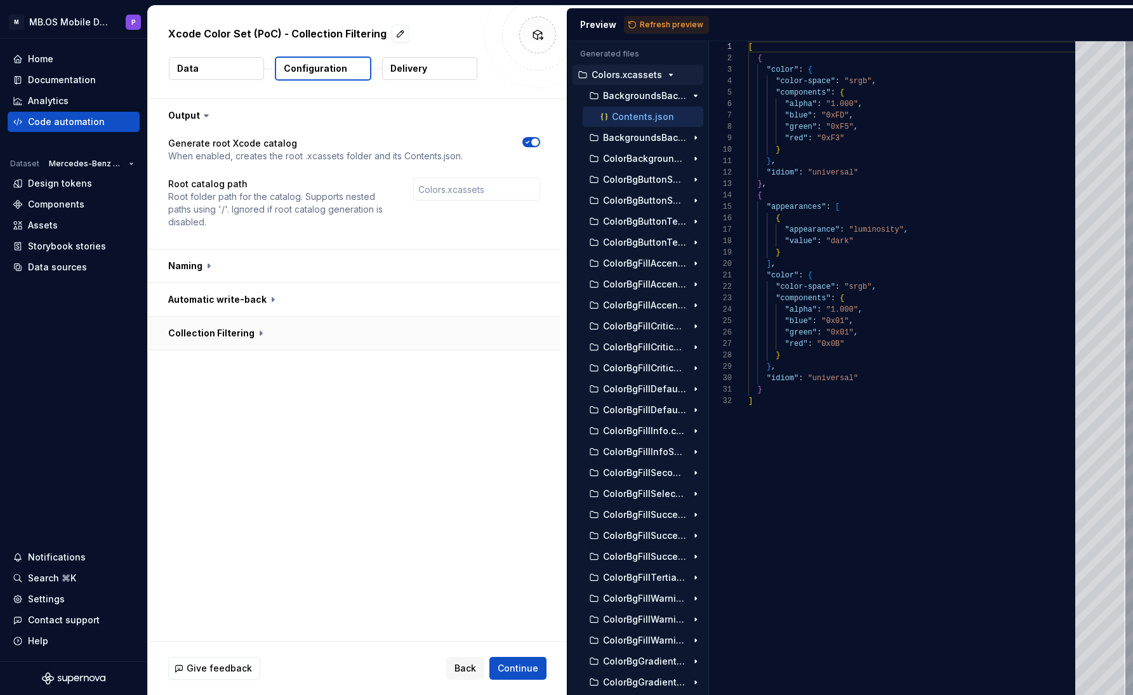
click at [256, 337] on button "button" at bounding box center [354, 333] width 413 height 33
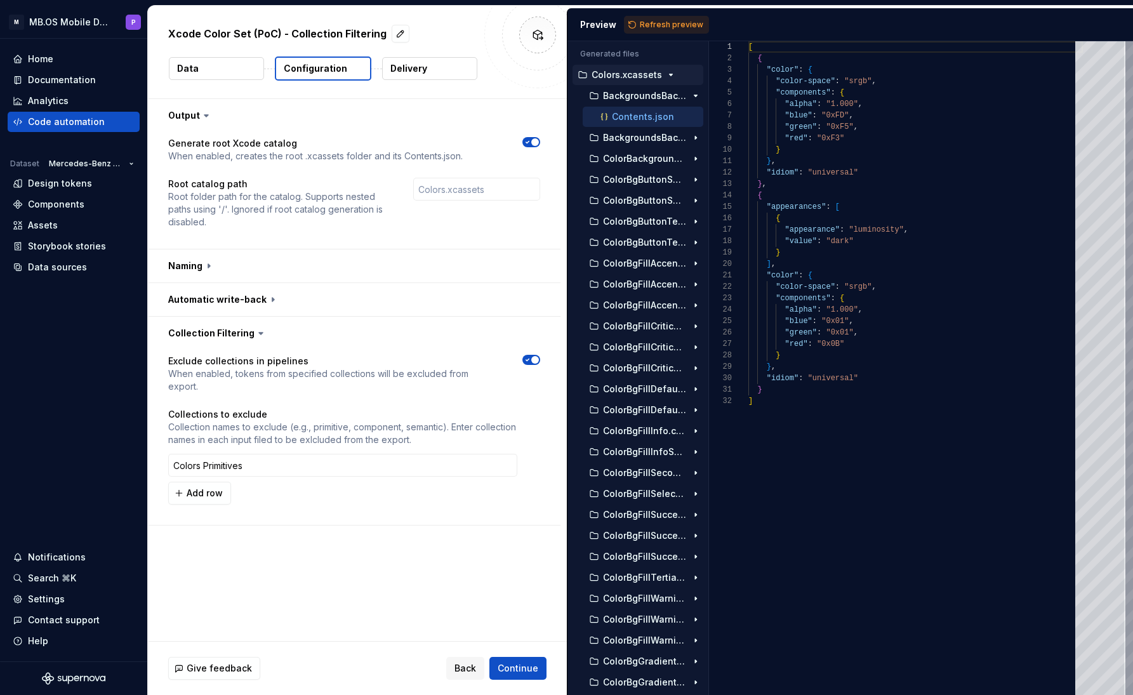
click at [434, 72] on button "Delivery" at bounding box center [429, 68] width 95 height 23
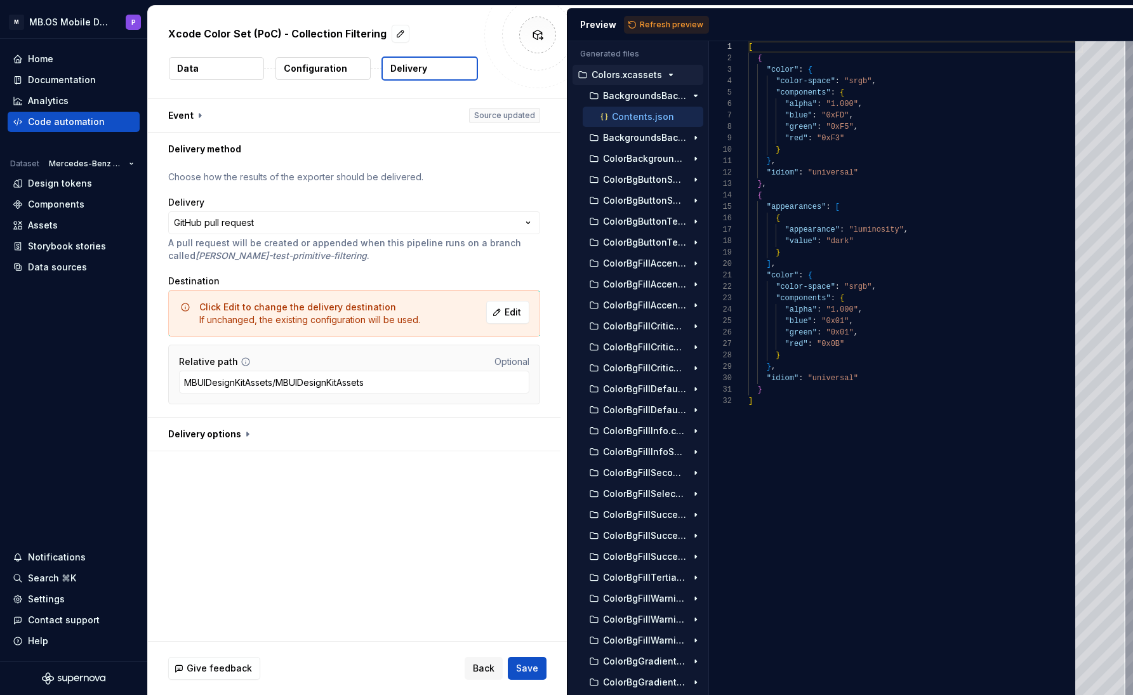
click at [432, 67] on button "Delivery" at bounding box center [430, 68] width 96 height 24
click at [246, 442] on button "button" at bounding box center [354, 434] width 413 height 33
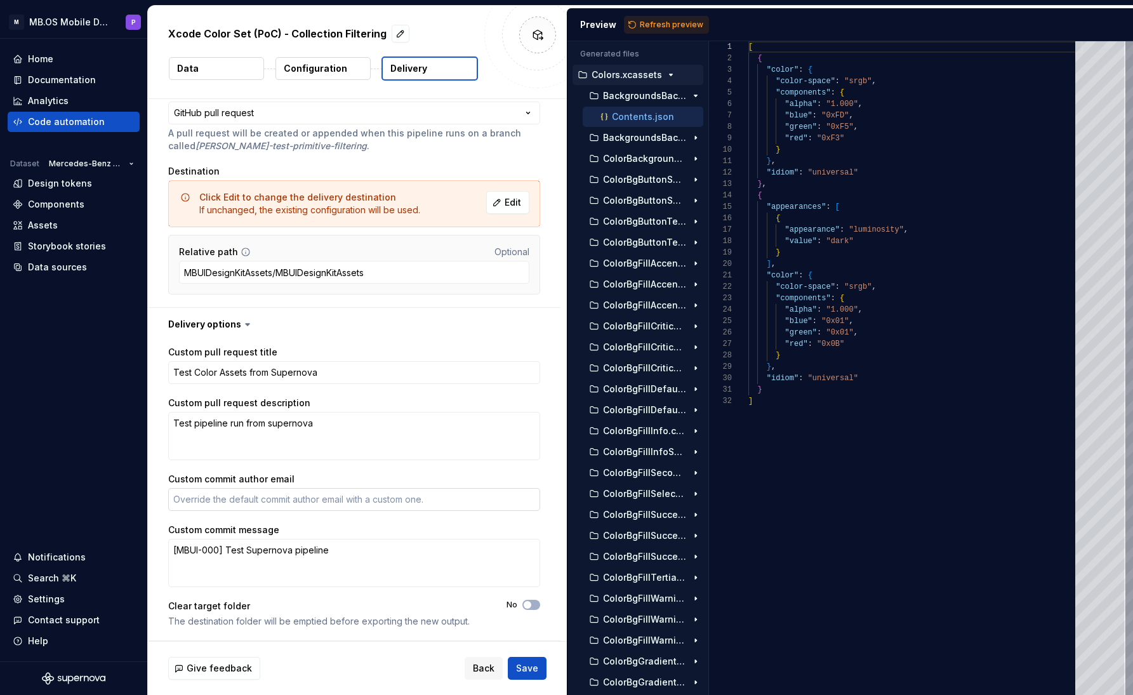
scroll to position [110, 0]
click at [278, 497] on textarea "Custom commit author email" at bounding box center [354, 499] width 372 height 23
